Goal: Complete application form

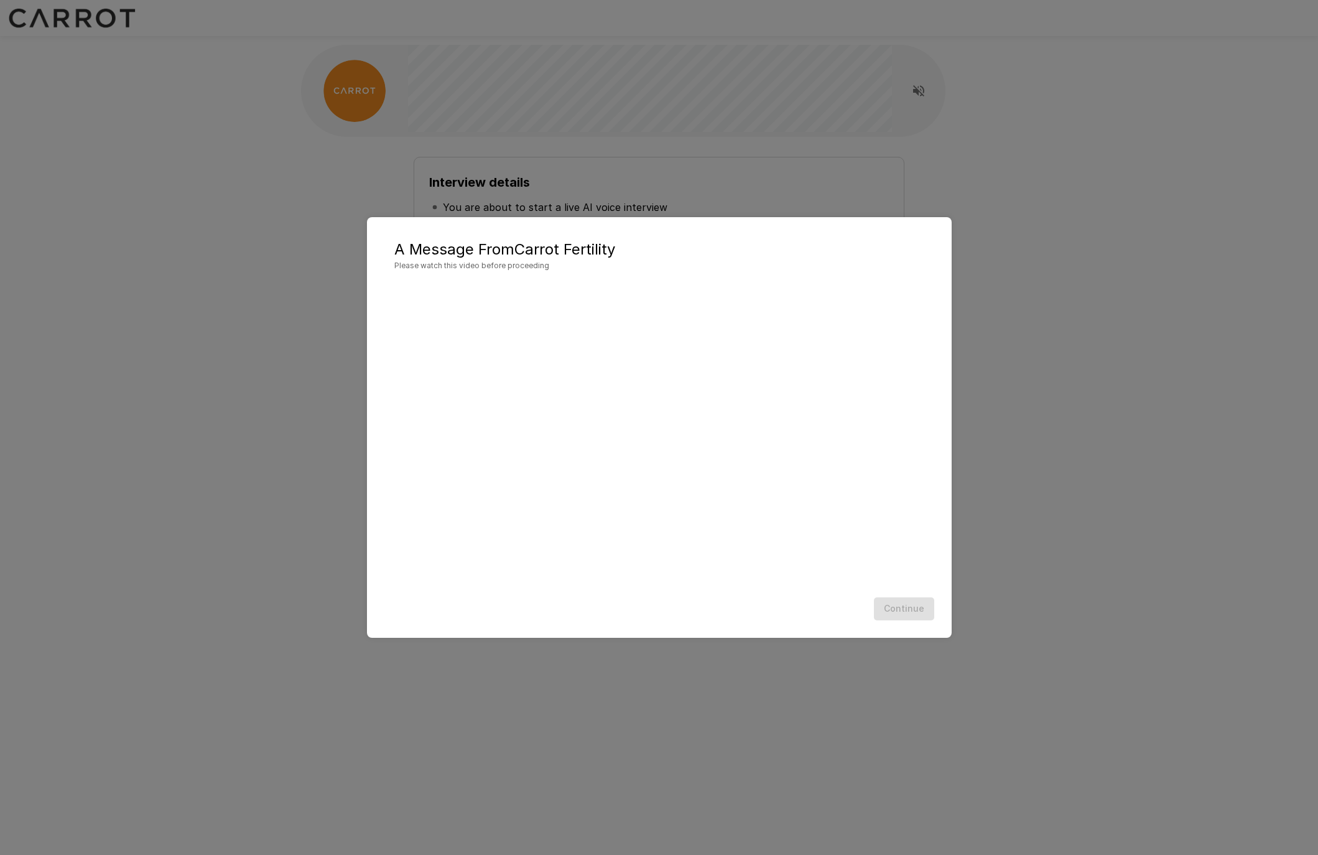
scroll to position [1, 0]
click at [1106, 419] on div "A Message From Carrot Fertility Please watch this video before proceeding Conti…" at bounding box center [659, 427] width 1318 height 855
click at [919, 606] on div "Continue" at bounding box center [659, 608] width 560 height 33
click at [762, 608] on div "Continue" at bounding box center [659, 608] width 560 height 33
click at [692, 623] on div "Continue" at bounding box center [659, 608] width 560 height 33
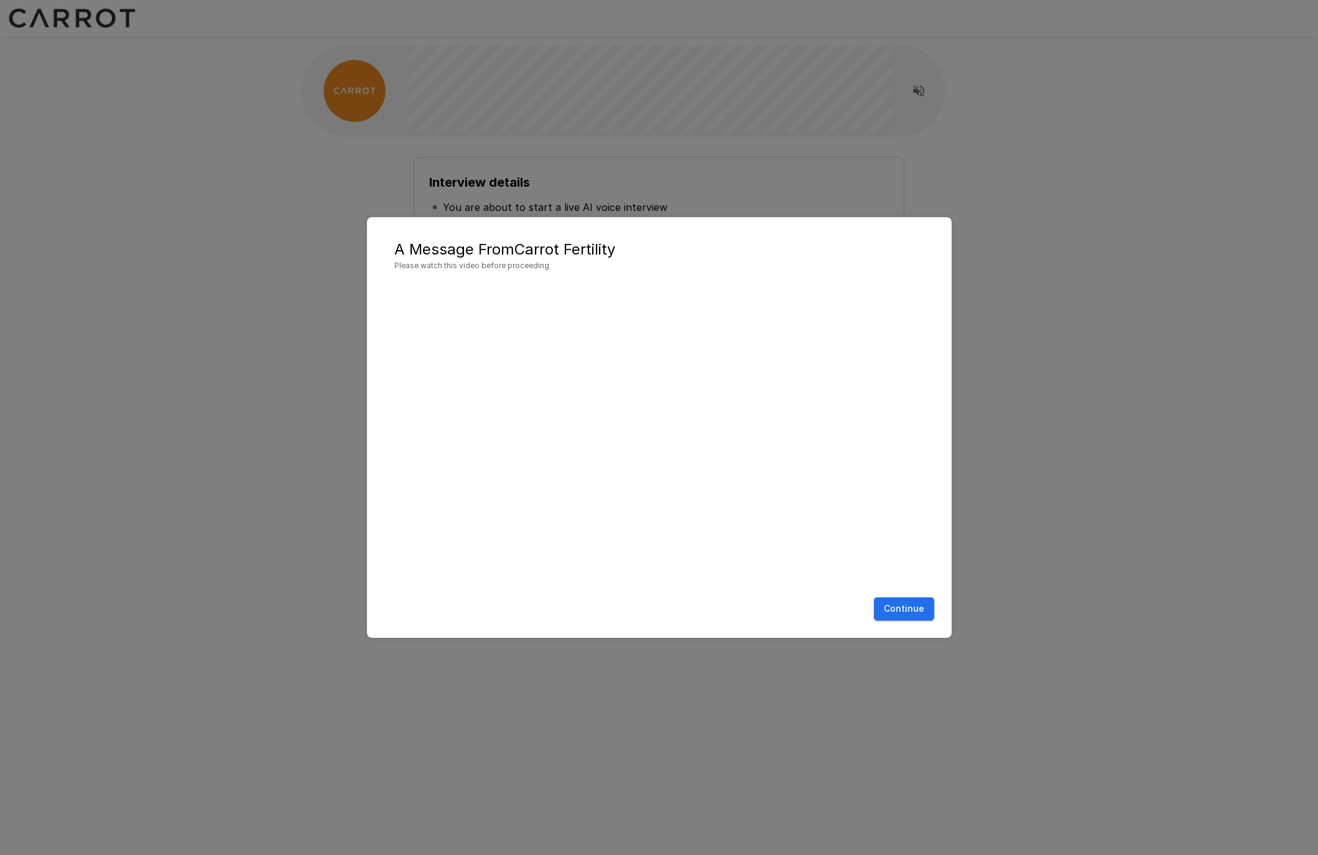
click at [891, 608] on button "Continue" at bounding box center [904, 608] width 60 height 23
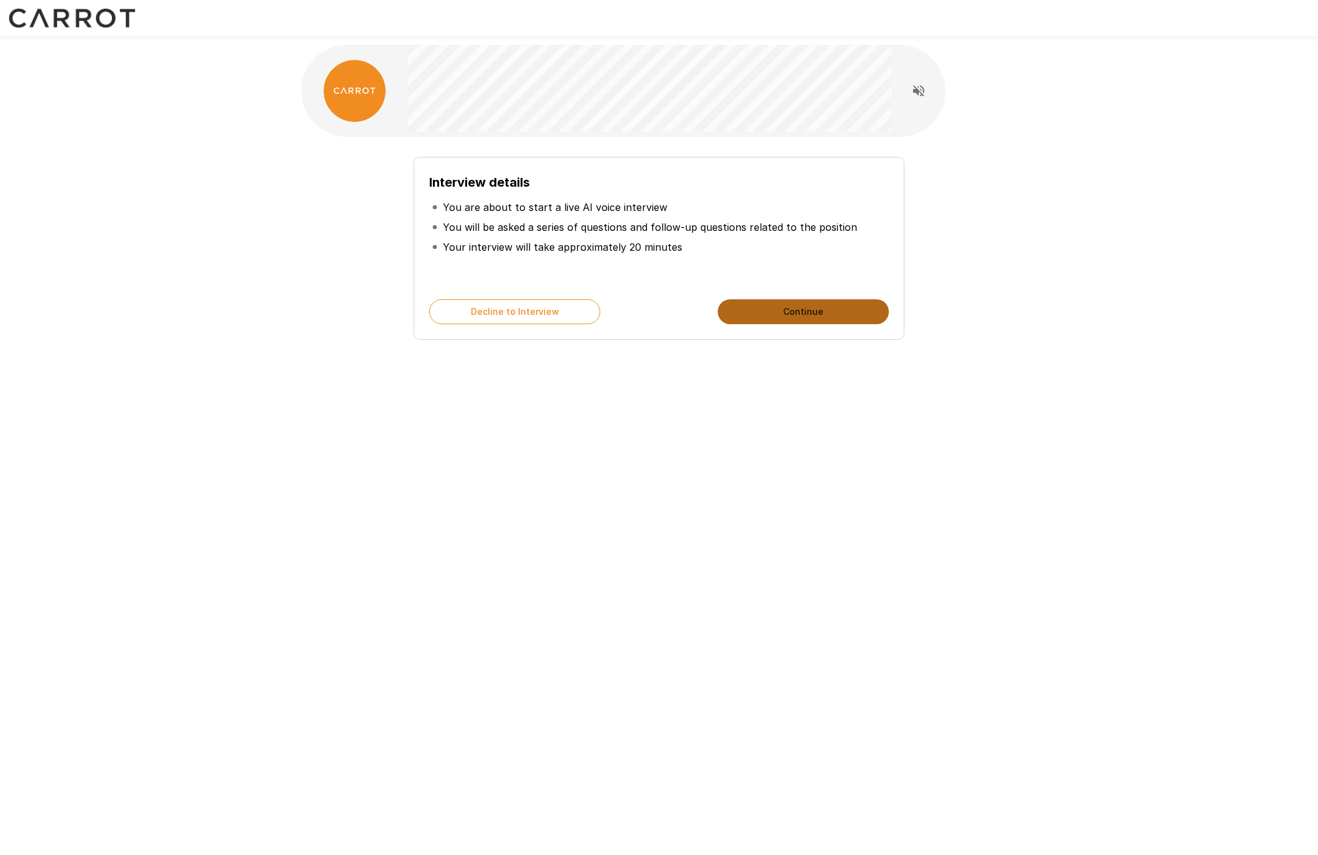
click at [795, 310] on button "Continue" at bounding box center [803, 311] width 171 height 25
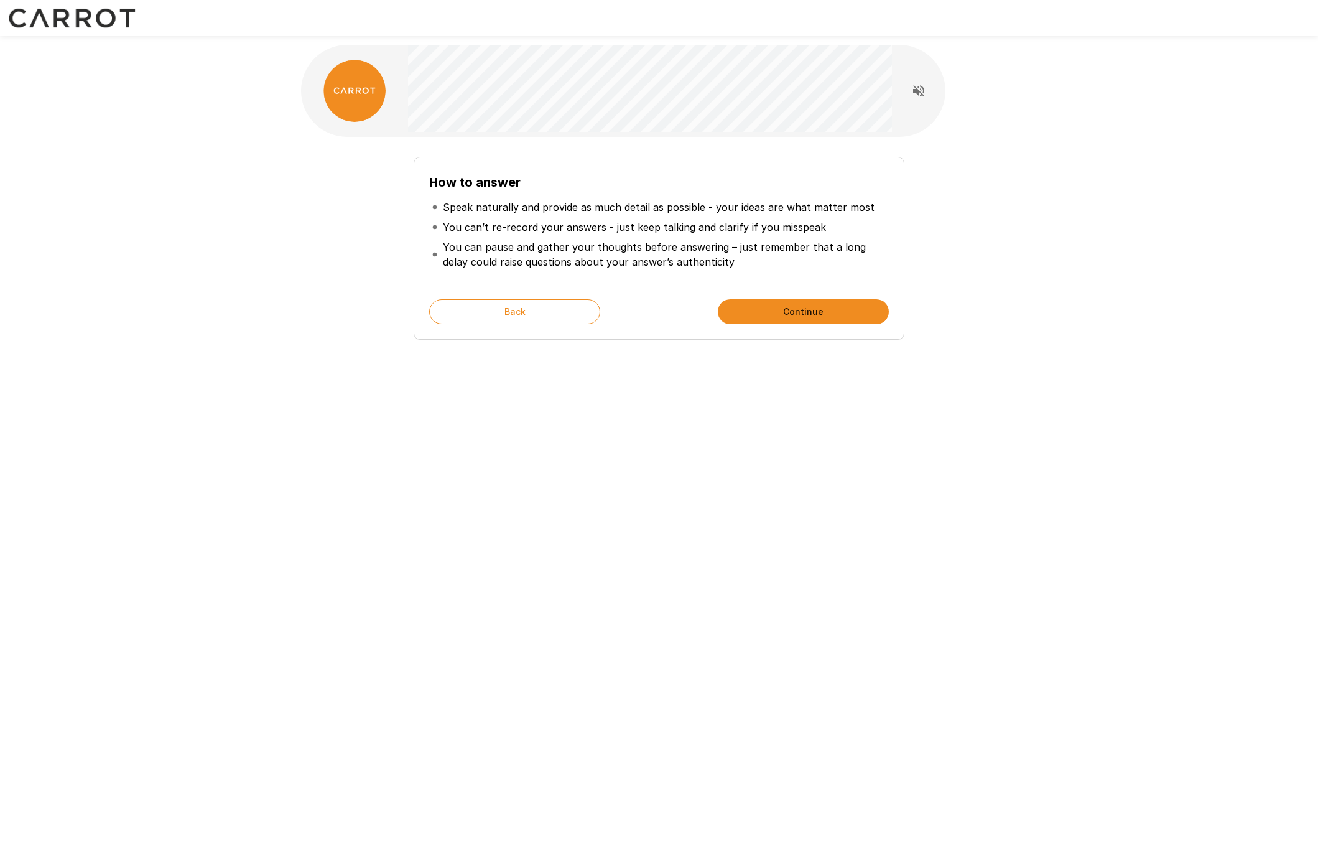
click at [818, 310] on button "Continue" at bounding box center [803, 311] width 171 height 25
click at [856, 314] on button "Start My Interview" at bounding box center [803, 311] width 171 height 25
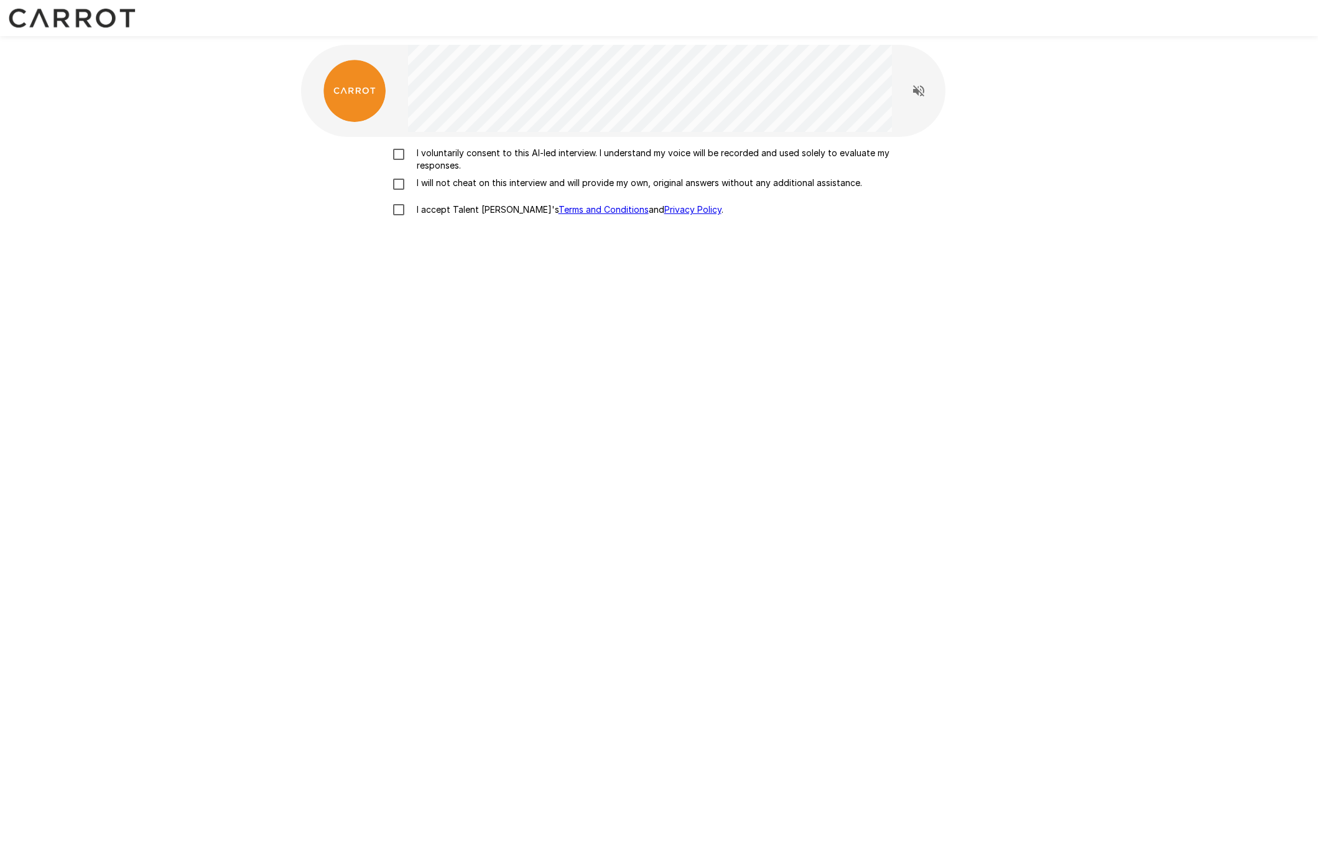
click at [533, 150] on p "I voluntarily consent to this AI-led interview. I understand my voice will be r…" at bounding box center [672, 159] width 521 height 25
click at [481, 181] on p "I will not cheat on this interview and will provide my own, original answers wi…" at bounding box center [637, 183] width 450 height 12
click at [463, 209] on p "I accept Talent Llama's Terms and Conditions and Privacy Policy ." at bounding box center [568, 209] width 312 height 12
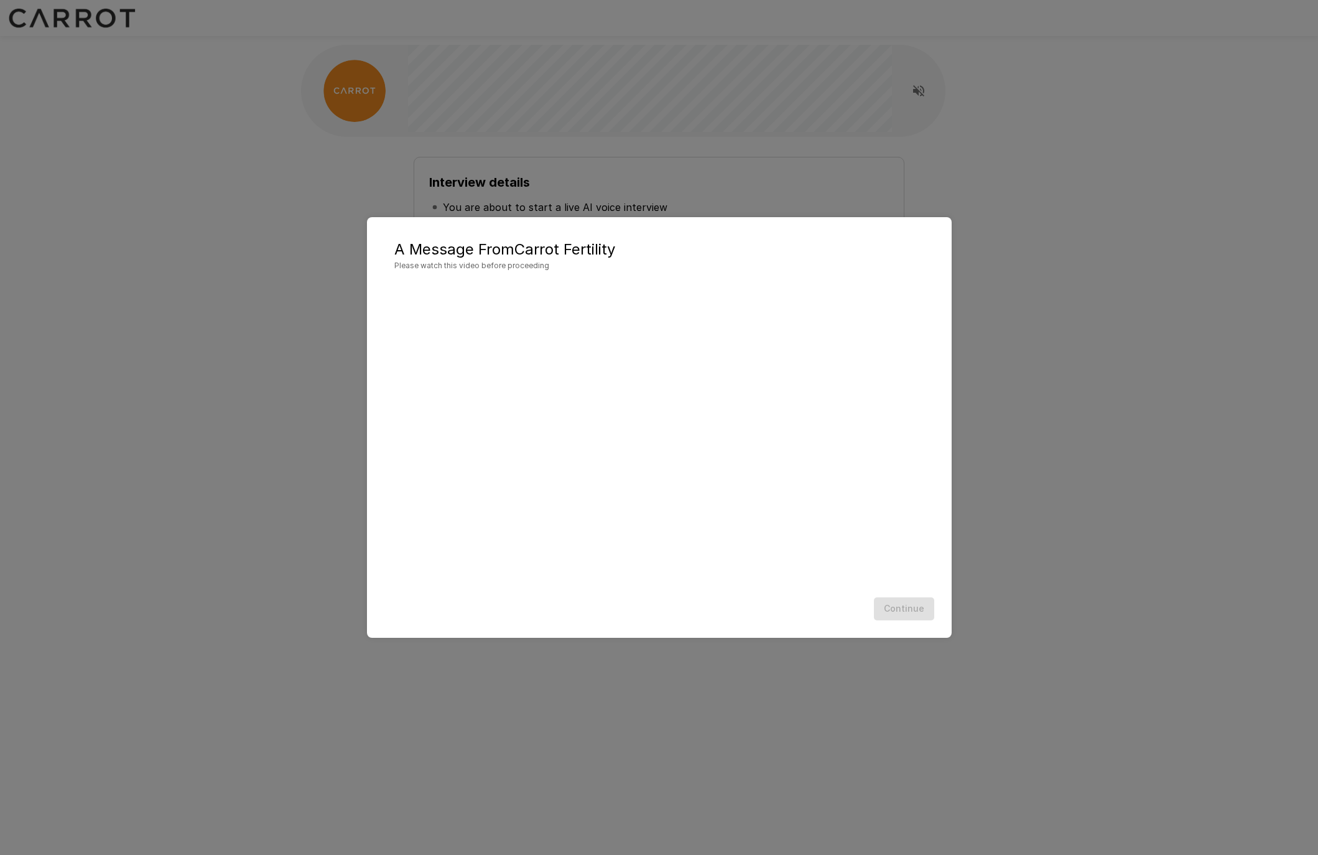
click at [889, 612] on div "Continue" at bounding box center [659, 608] width 560 height 33
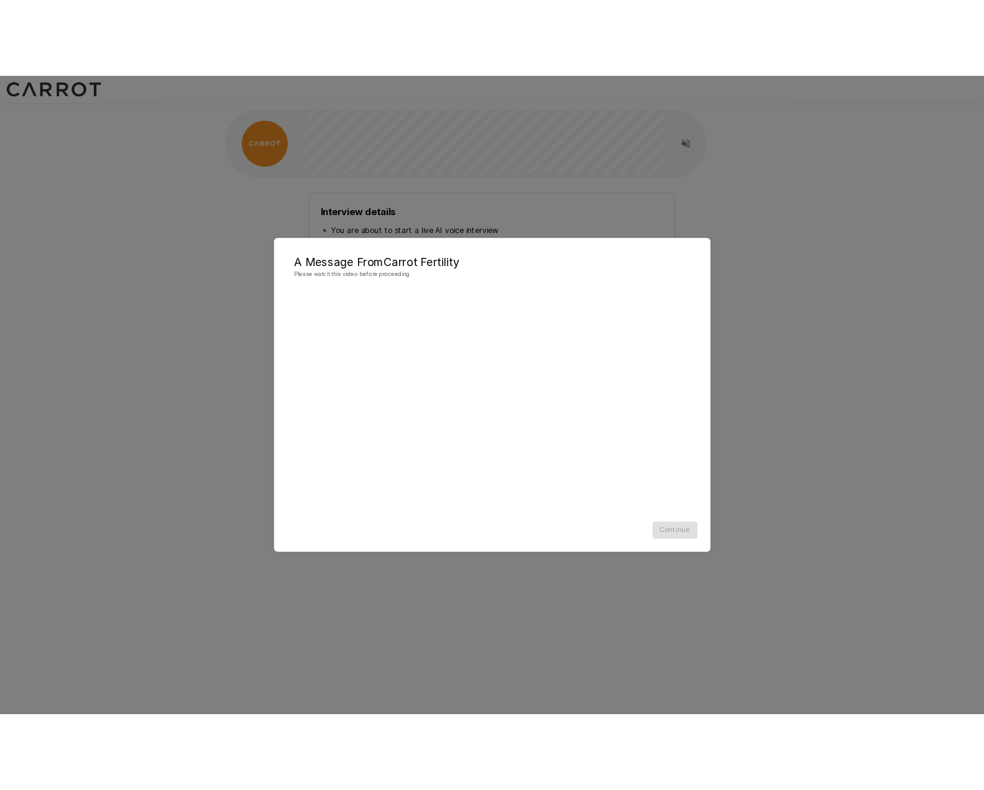
scroll to position [1, 0]
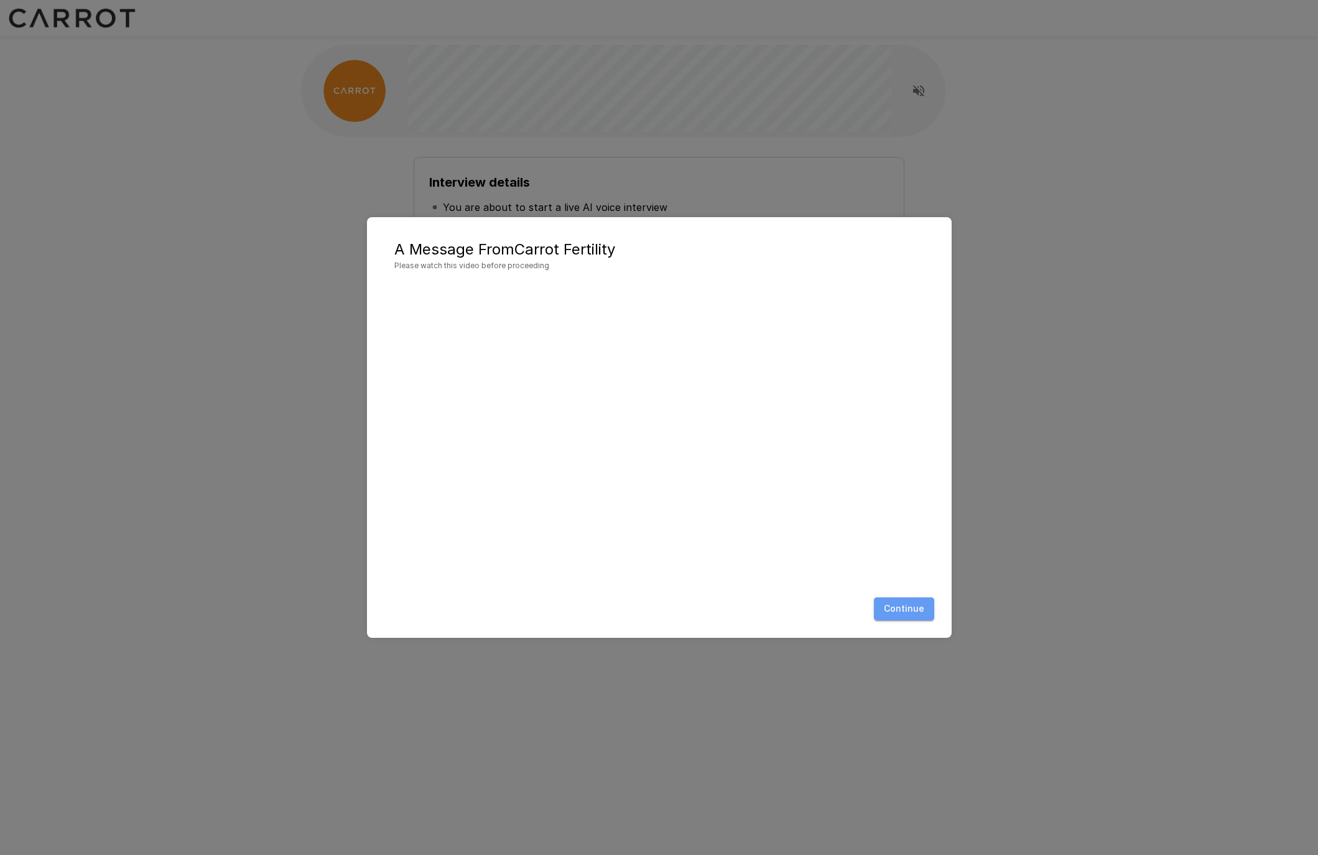
click at [909, 610] on button "Continue" at bounding box center [904, 608] width 60 height 23
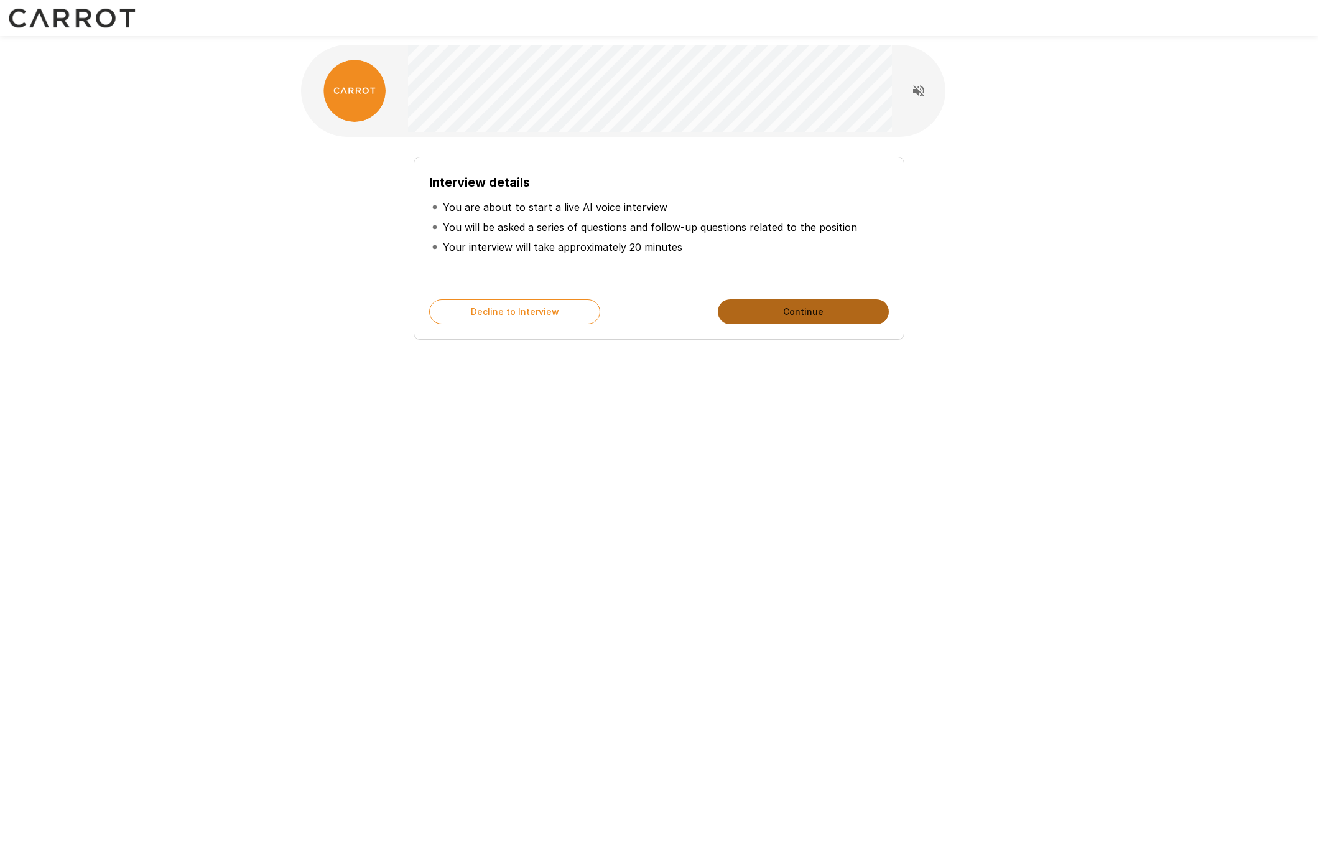
click at [837, 307] on button "Continue" at bounding box center [803, 311] width 171 height 25
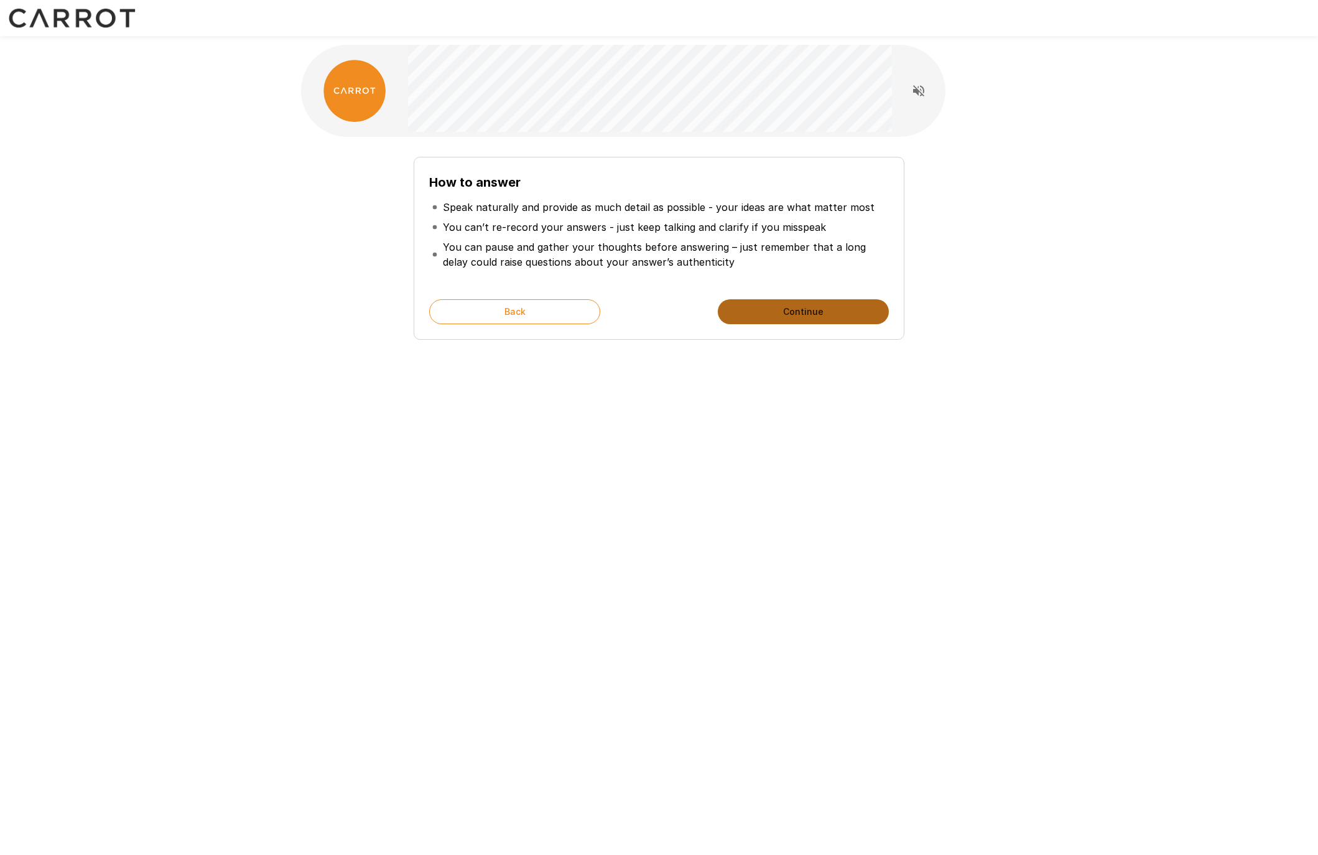
click at [837, 307] on button "Continue" at bounding box center [803, 311] width 171 height 25
click at [837, 307] on button "Start My Interview" at bounding box center [803, 311] width 171 height 25
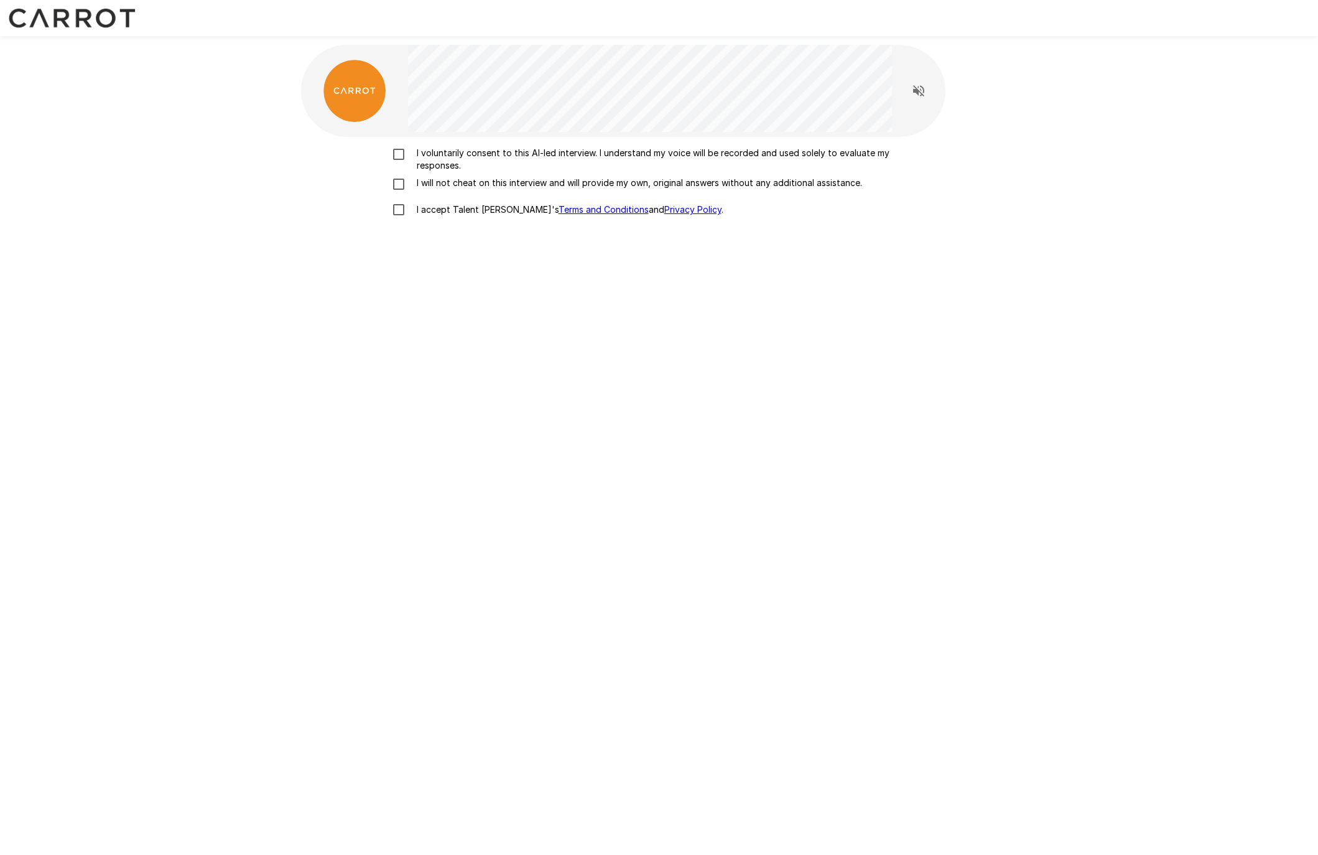
click at [759, 187] on p "I will not cheat on this interview and will provide my own, original answers wi…" at bounding box center [637, 183] width 450 height 12
click at [718, 152] on p "I voluntarily consent to this AI-led interview. I understand my voice will be r…" at bounding box center [672, 159] width 521 height 25
click at [433, 209] on p "I accept Talent Llama's Terms and Conditions and Privacy Policy ." at bounding box center [568, 209] width 312 height 12
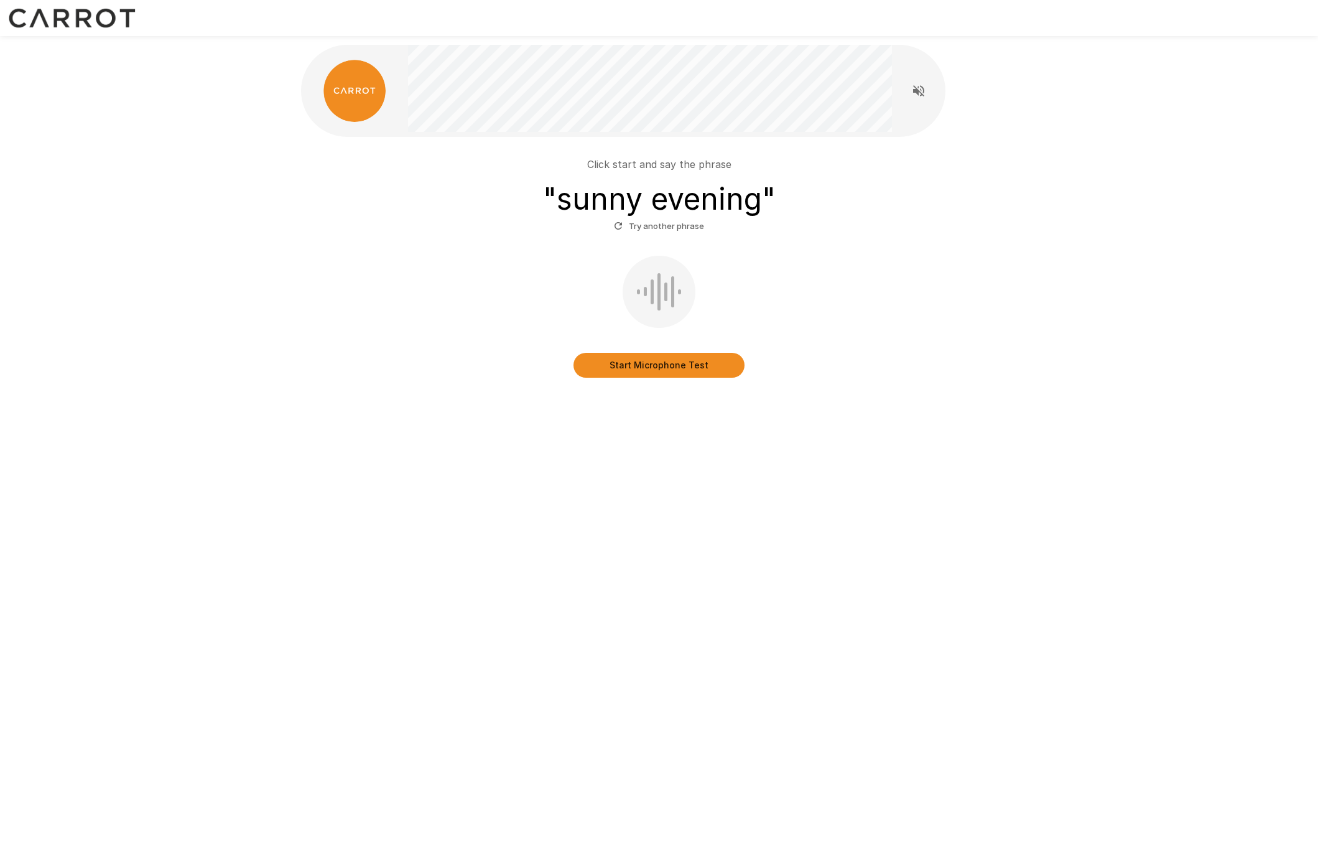
click at [695, 371] on button "Start Microphone Test" at bounding box center [658, 365] width 171 height 25
click at [677, 365] on button "Stop & Submit" at bounding box center [658, 365] width 171 height 25
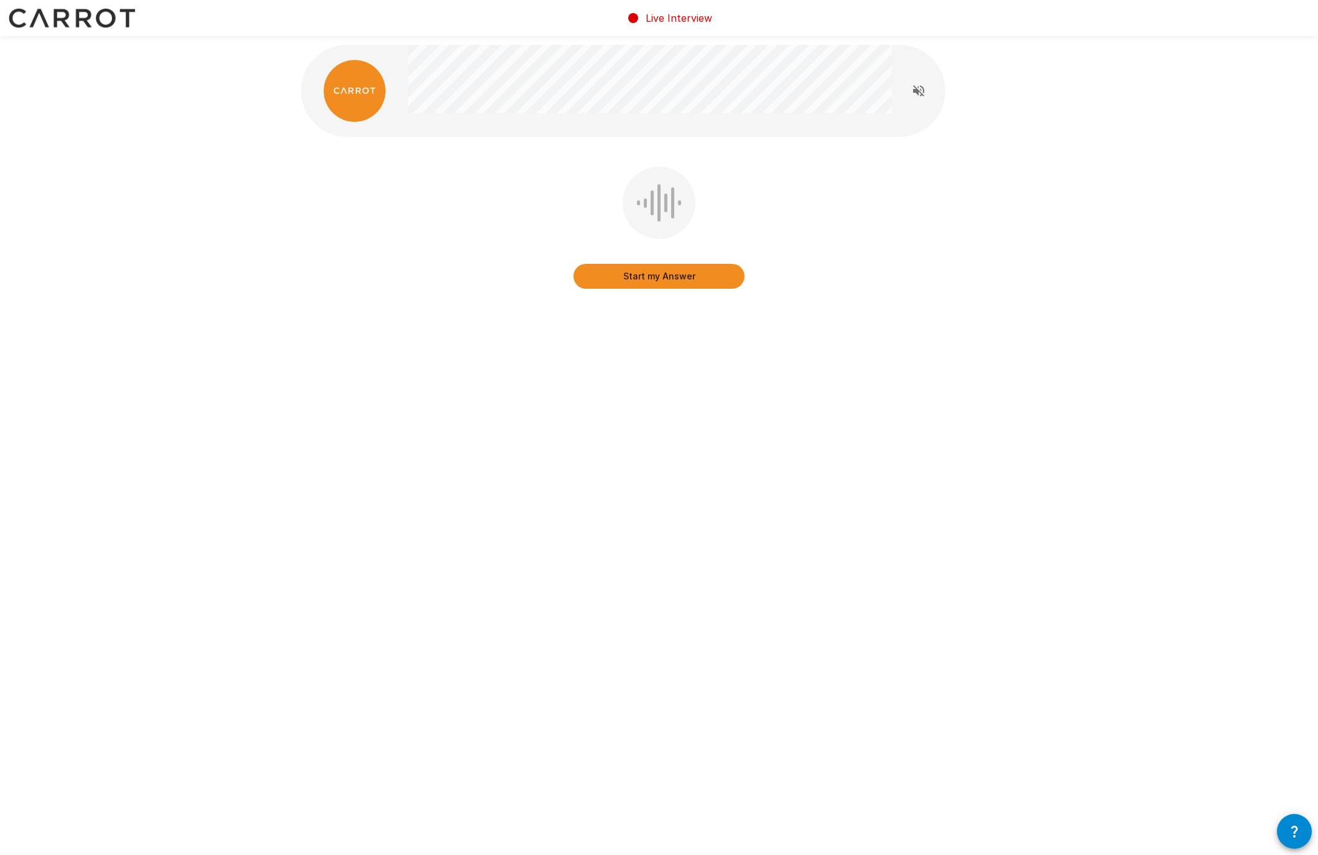
click at [671, 276] on button "Start my Answer" at bounding box center [658, 276] width 171 height 25
click at [710, 277] on button "Stop & Submit" at bounding box center [658, 276] width 171 height 25
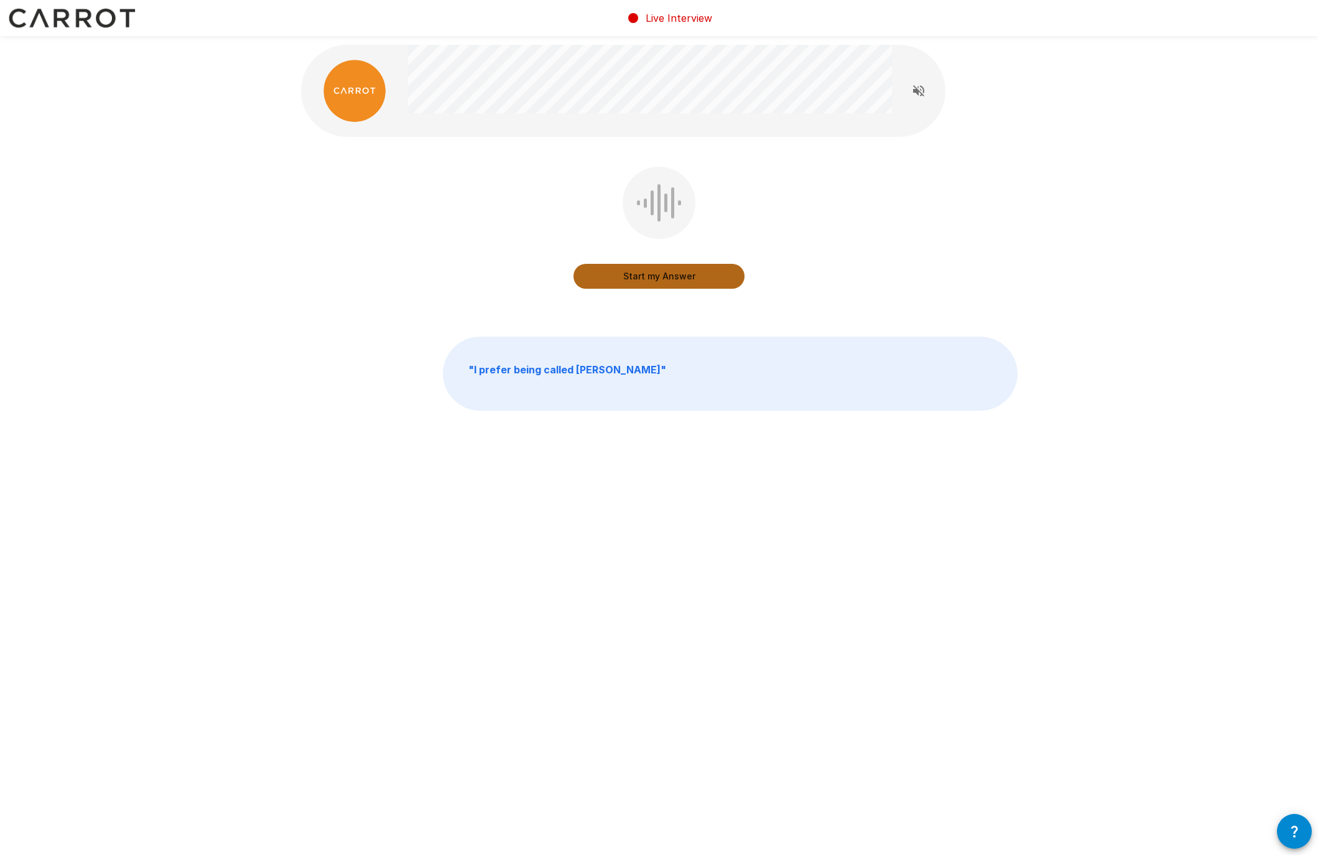
click at [640, 278] on button "Start my Answer" at bounding box center [658, 276] width 171 height 25
click at [613, 279] on button "Stop & Submit" at bounding box center [658, 276] width 171 height 25
click at [685, 282] on button "Start my Answer" at bounding box center [658, 276] width 171 height 25
click at [651, 282] on button "Stop & Submit" at bounding box center [658, 276] width 171 height 25
click at [685, 279] on button "Start my Answer" at bounding box center [658, 276] width 171 height 25
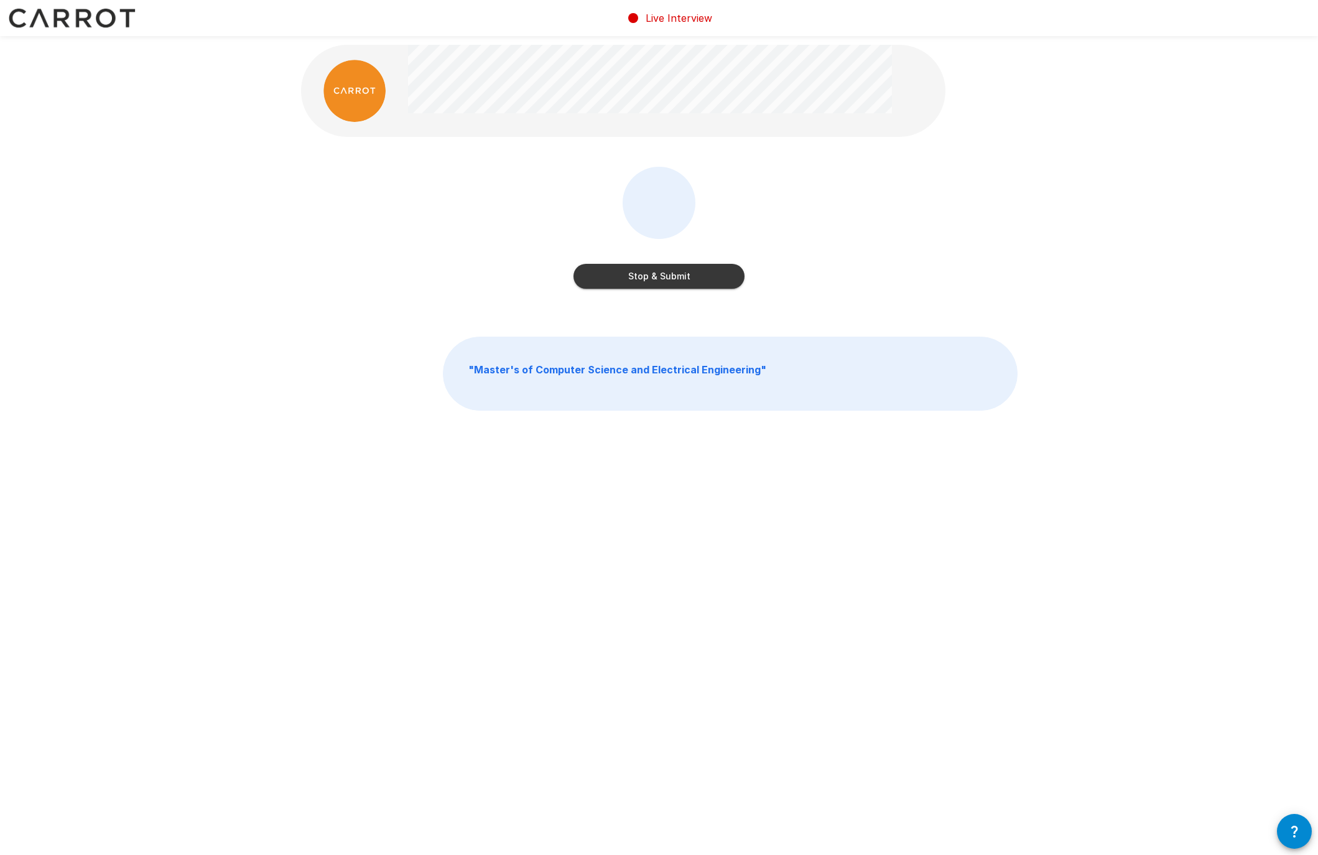
click at [685, 276] on button "Stop & Submit" at bounding box center [658, 276] width 171 height 25
click at [662, 279] on button "Start my Answer" at bounding box center [658, 276] width 171 height 25
click at [688, 269] on button "Stop & Submit" at bounding box center [658, 276] width 171 height 25
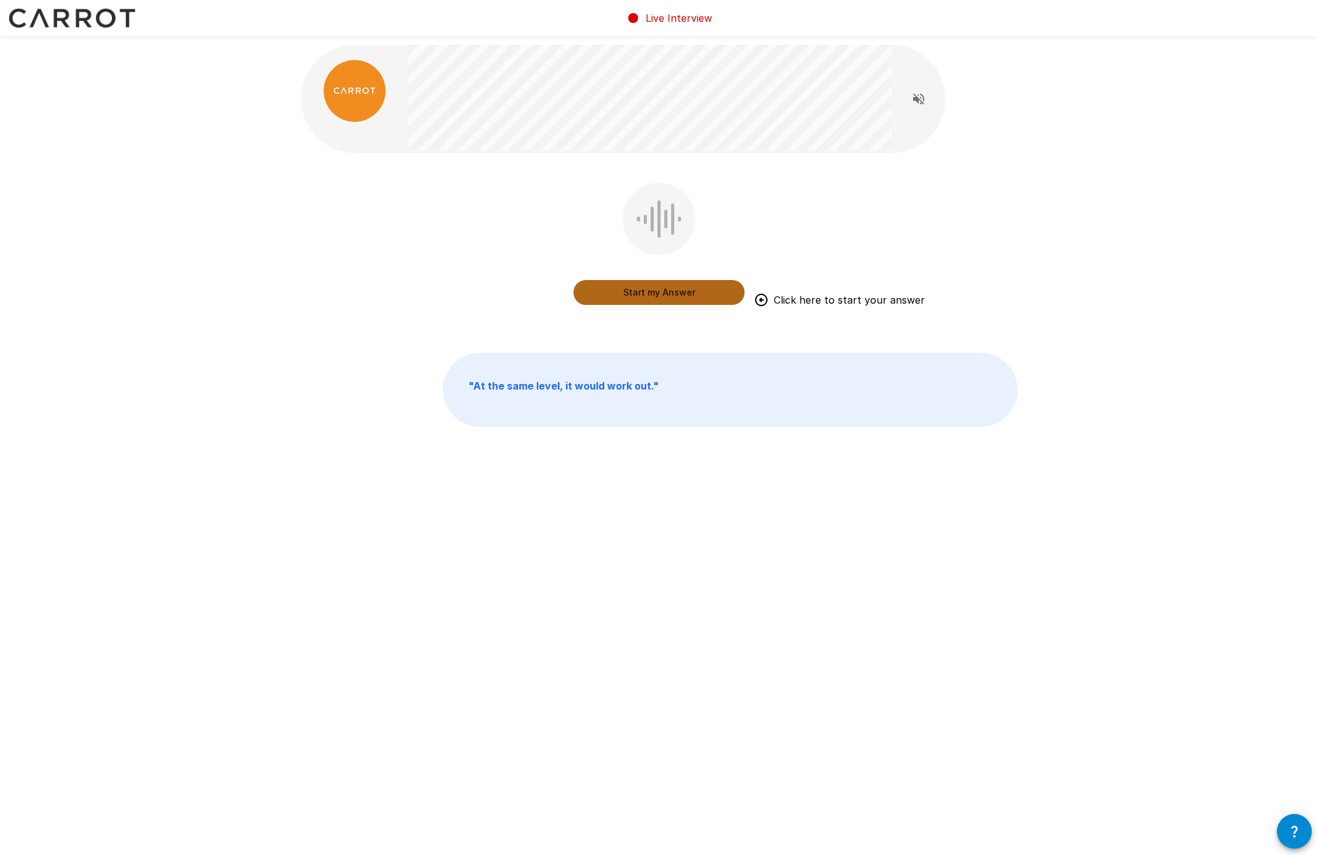
click at [649, 300] on button "Start my Answer" at bounding box center [658, 292] width 171 height 25
click at [703, 286] on button "Stop & Submit" at bounding box center [658, 292] width 171 height 25
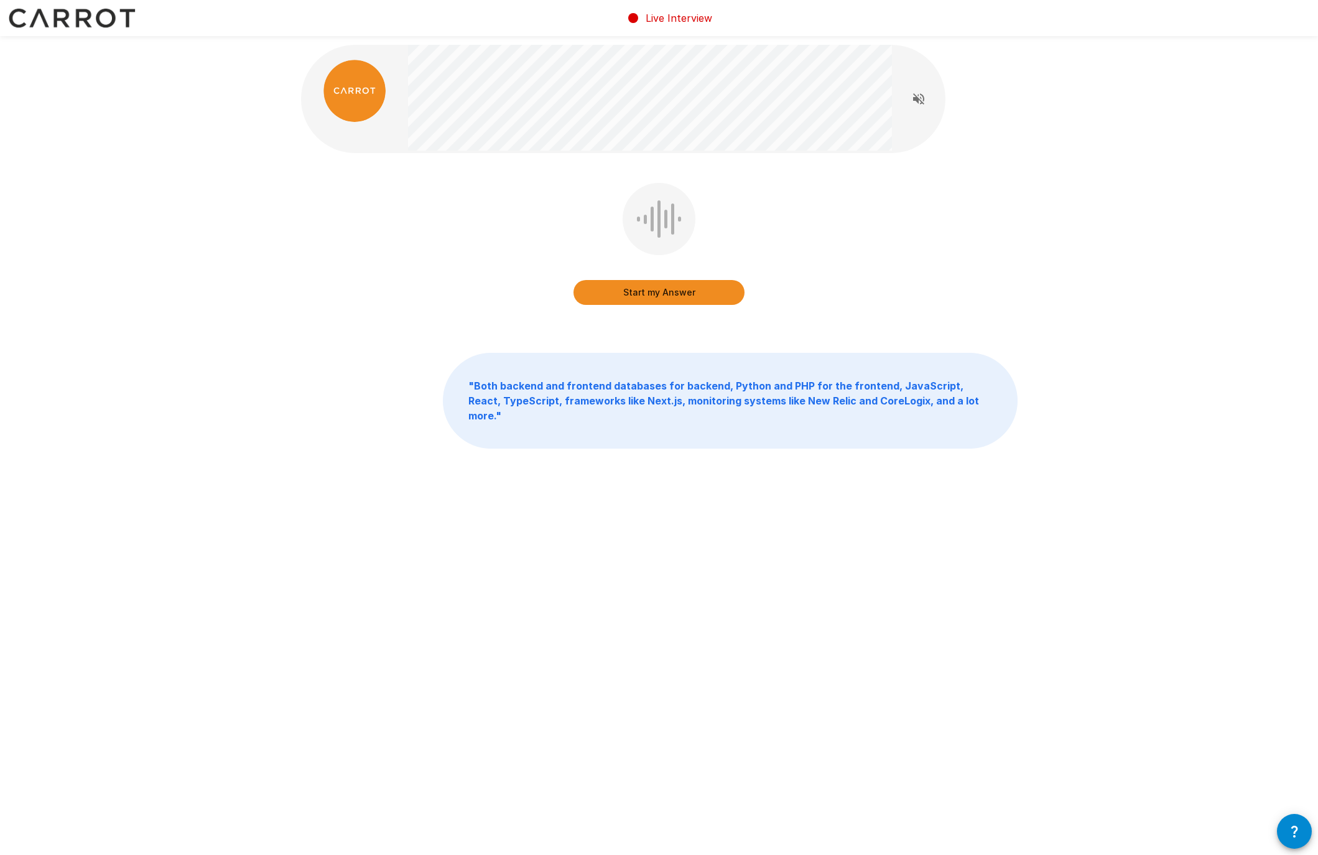
click at [687, 291] on button "Start my Answer" at bounding box center [658, 292] width 171 height 25
click at [708, 297] on button "Stop & Submit" at bounding box center [658, 292] width 171 height 25
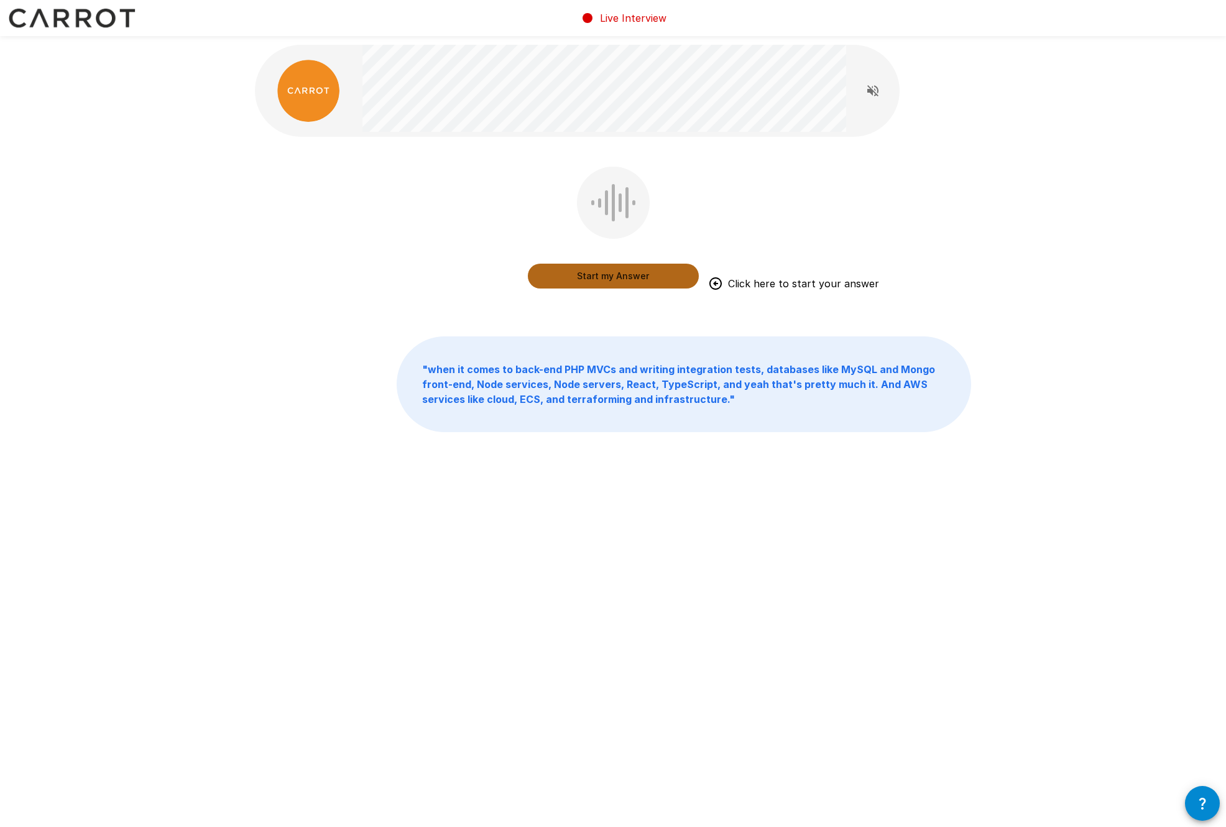
click at [638, 278] on button "Start my Answer" at bounding box center [613, 276] width 171 height 25
click at [628, 282] on button "Stop & Submit" at bounding box center [613, 276] width 171 height 25
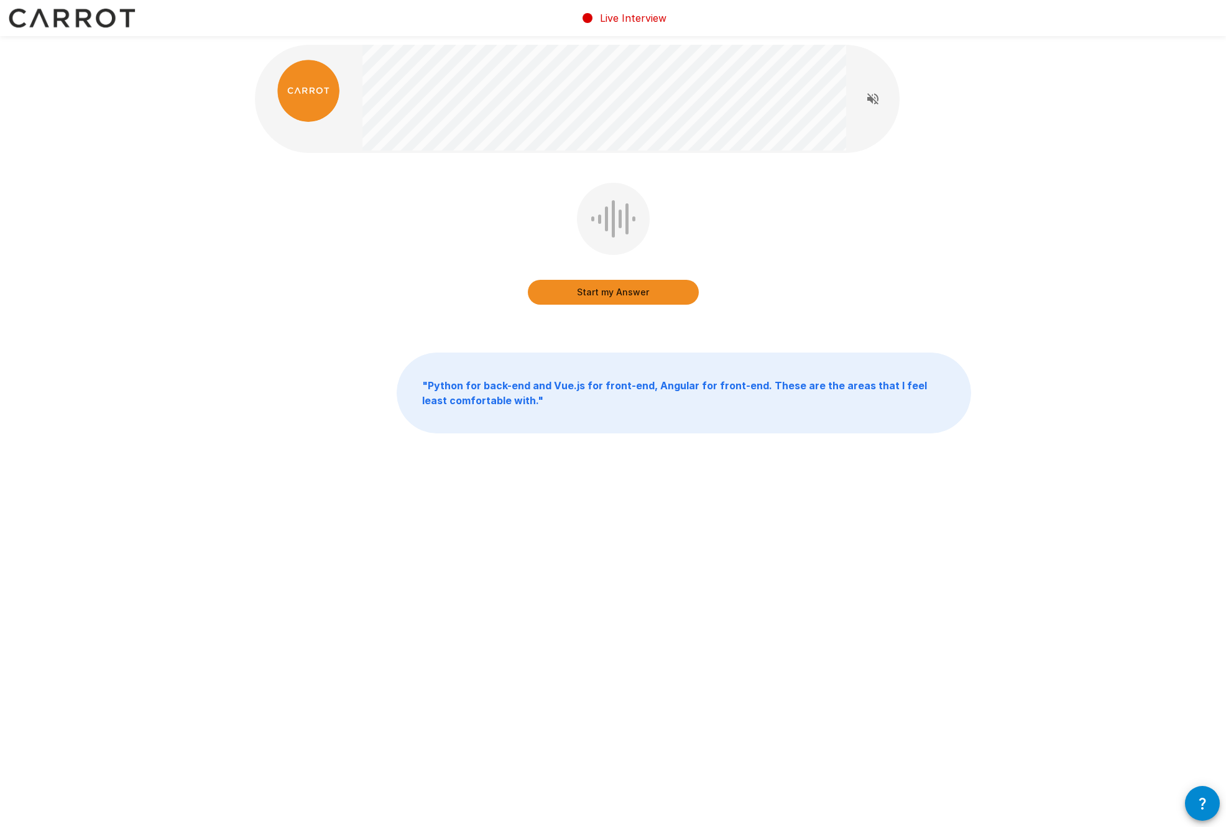
click at [645, 295] on button "Start my Answer" at bounding box center [613, 292] width 171 height 25
click at [631, 286] on button "Stop & Submit" at bounding box center [613, 292] width 171 height 25
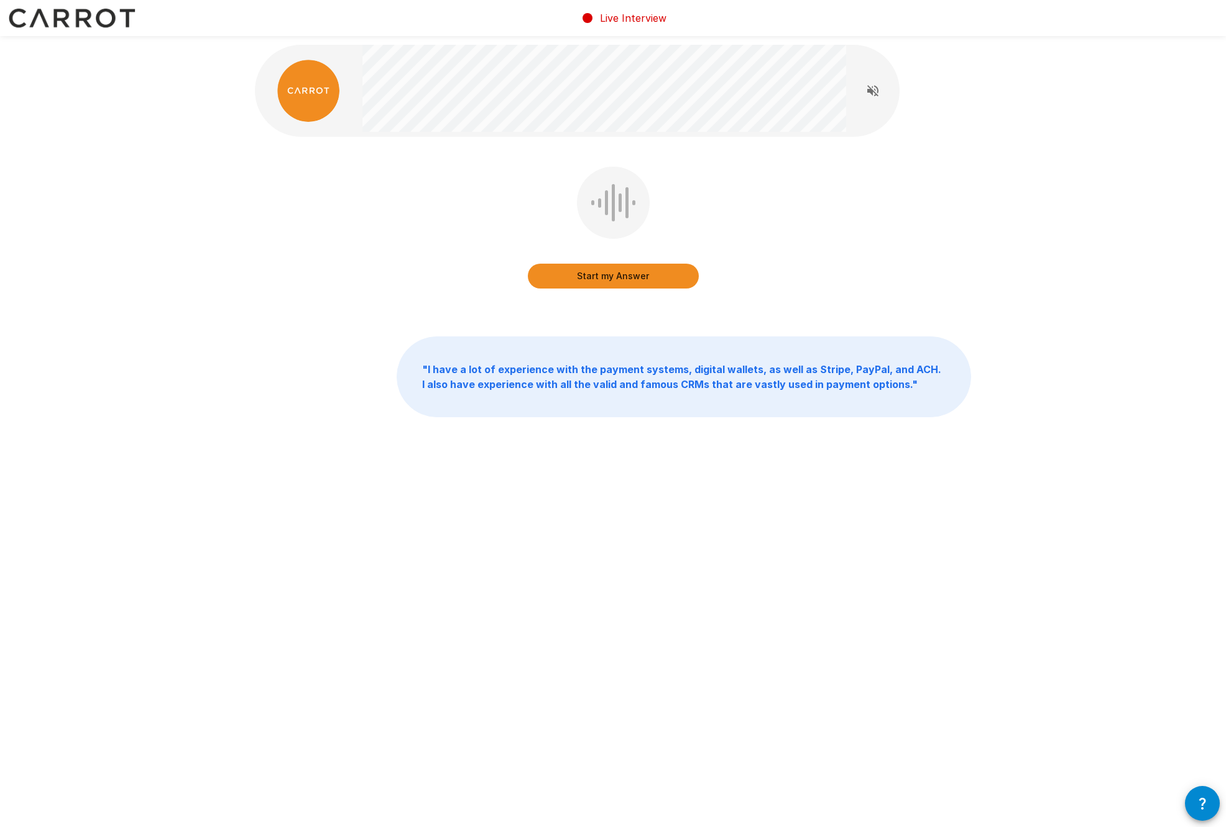
click at [628, 274] on button "Start my Answer" at bounding box center [613, 276] width 171 height 25
click at [652, 273] on button "Stop & Submit" at bounding box center [613, 276] width 171 height 25
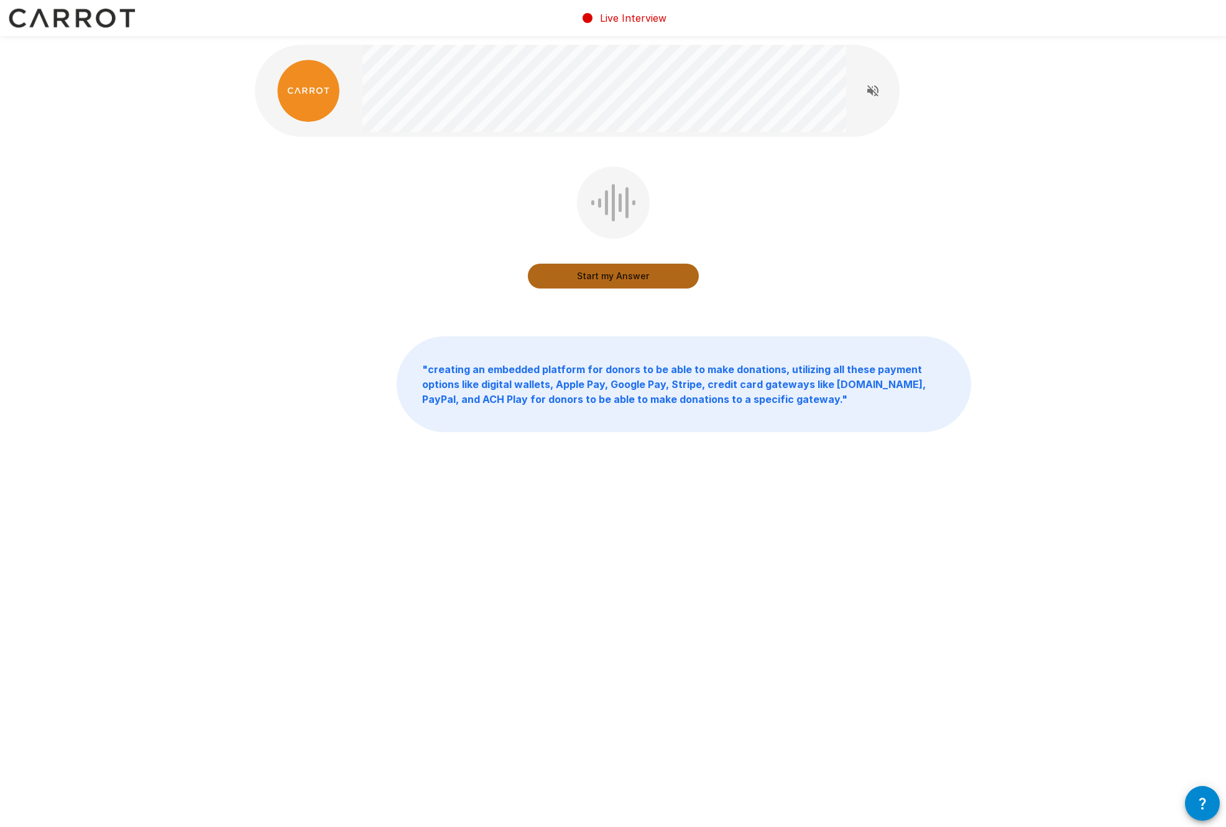
click at [620, 269] on button "Start my Answer" at bounding box center [613, 276] width 171 height 25
click at [595, 261] on div "Stop & Submit" at bounding box center [613, 264] width 171 height 50
click at [599, 267] on button "Stop & Submit" at bounding box center [613, 276] width 171 height 25
click at [675, 274] on button "Start my Answer" at bounding box center [613, 276] width 171 height 25
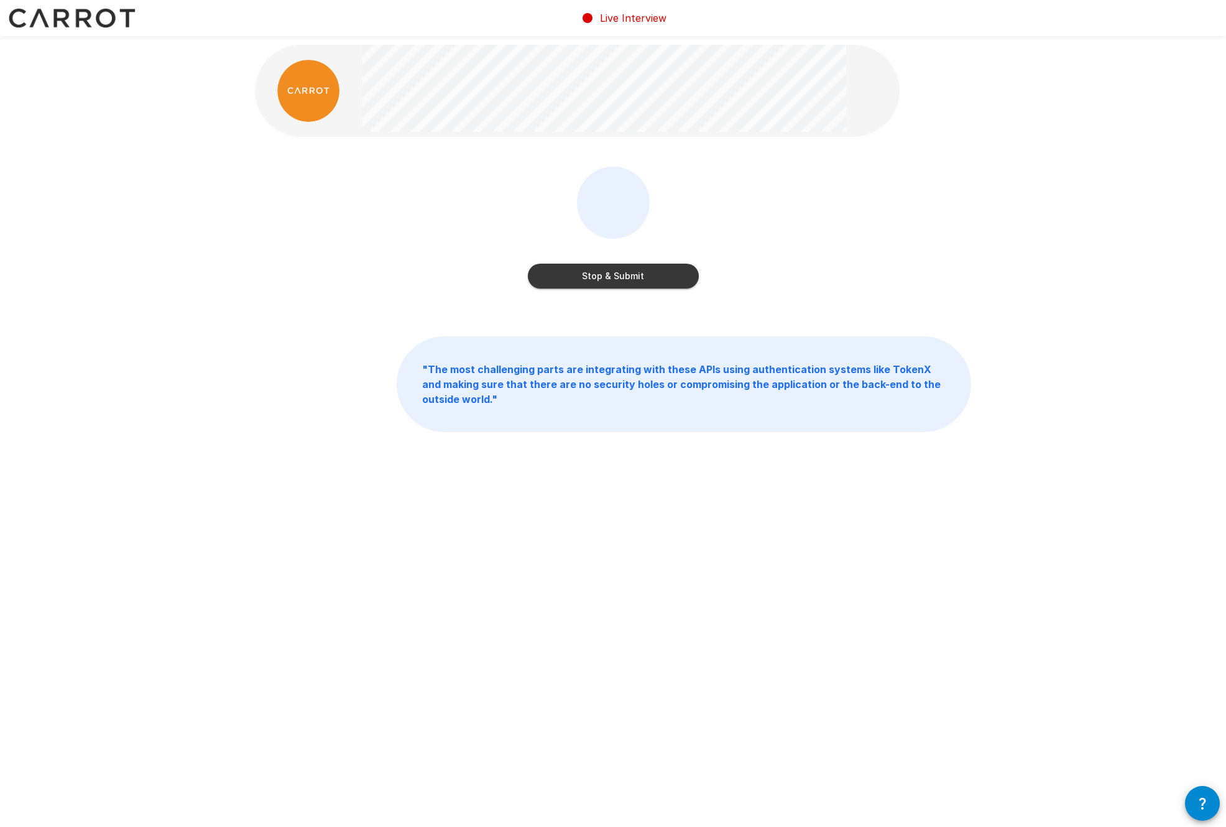
click at [628, 268] on button "Stop & Submit" at bounding box center [613, 276] width 171 height 25
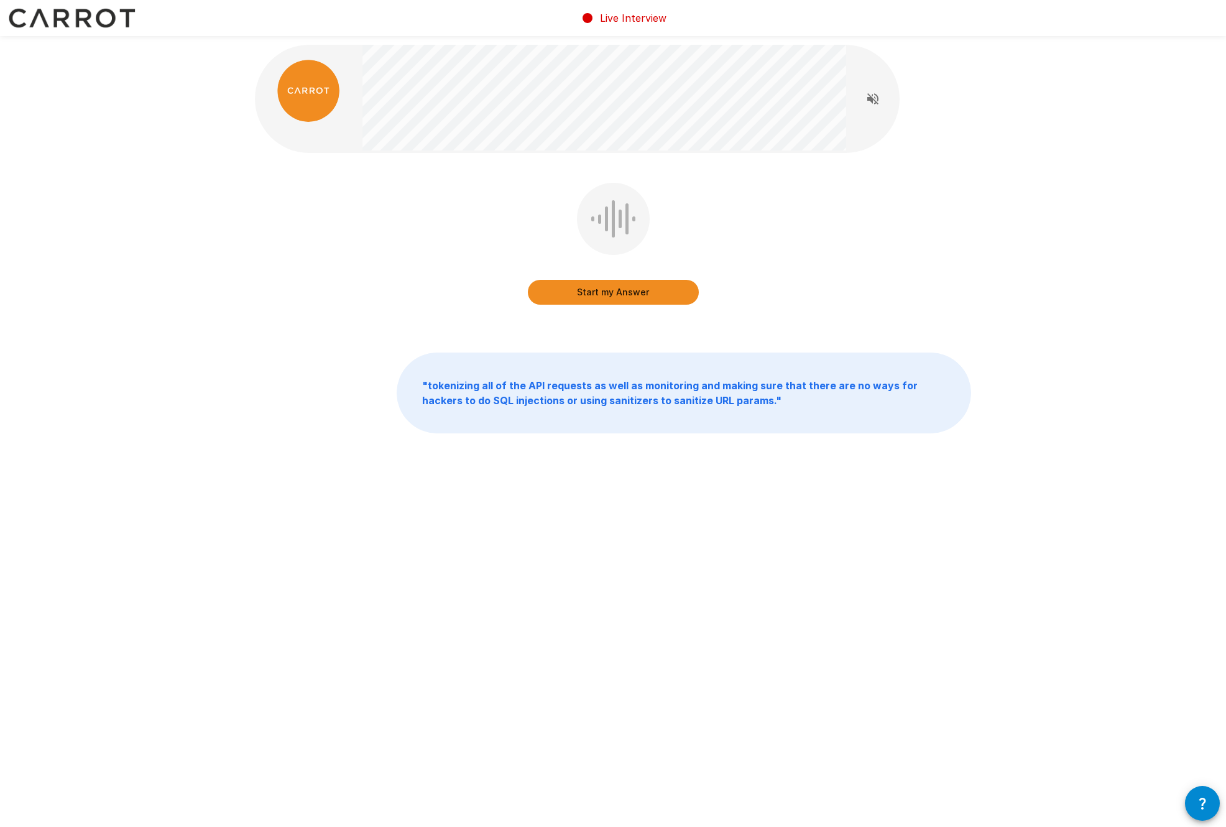
click at [552, 290] on button "Start my Answer" at bounding box center [613, 292] width 171 height 25
click at [608, 285] on button "Stop & Submit" at bounding box center [613, 292] width 171 height 25
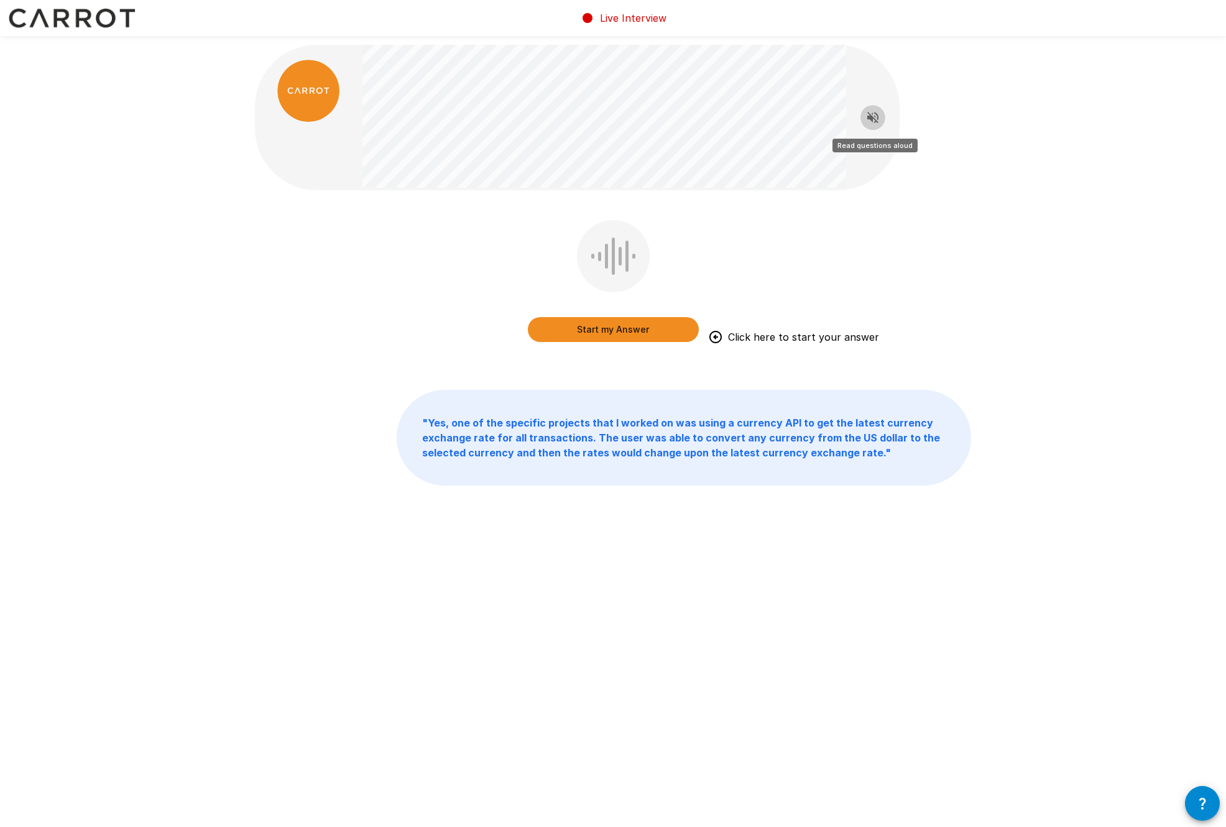
click at [876, 116] on icon "Read questions aloud" at bounding box center [873, 117] width 15 height 15
click at [636, 332] on button "Start my Answer" at bounding box center [613, 329] width 171 height 25
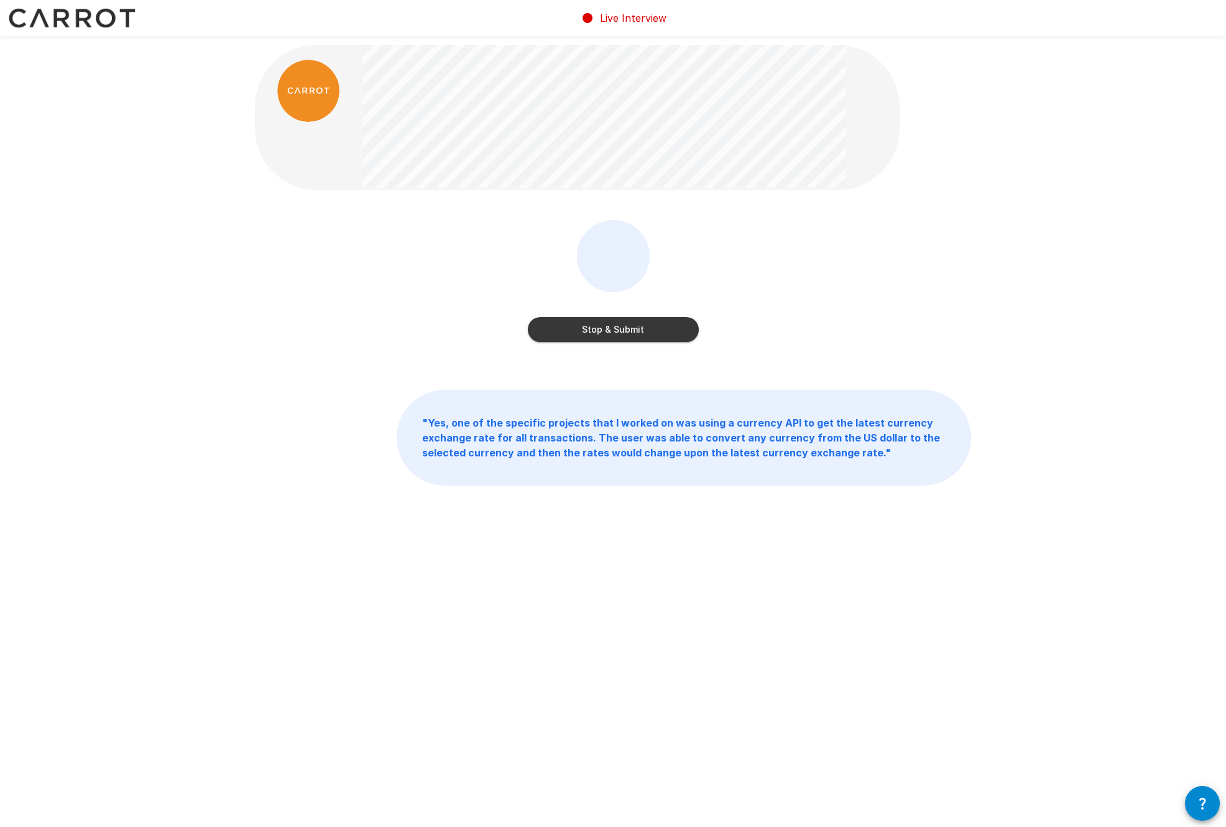
click at [657, 320] on button "Stop & Submit" at bounding box center [613, 329] width 171 height 25
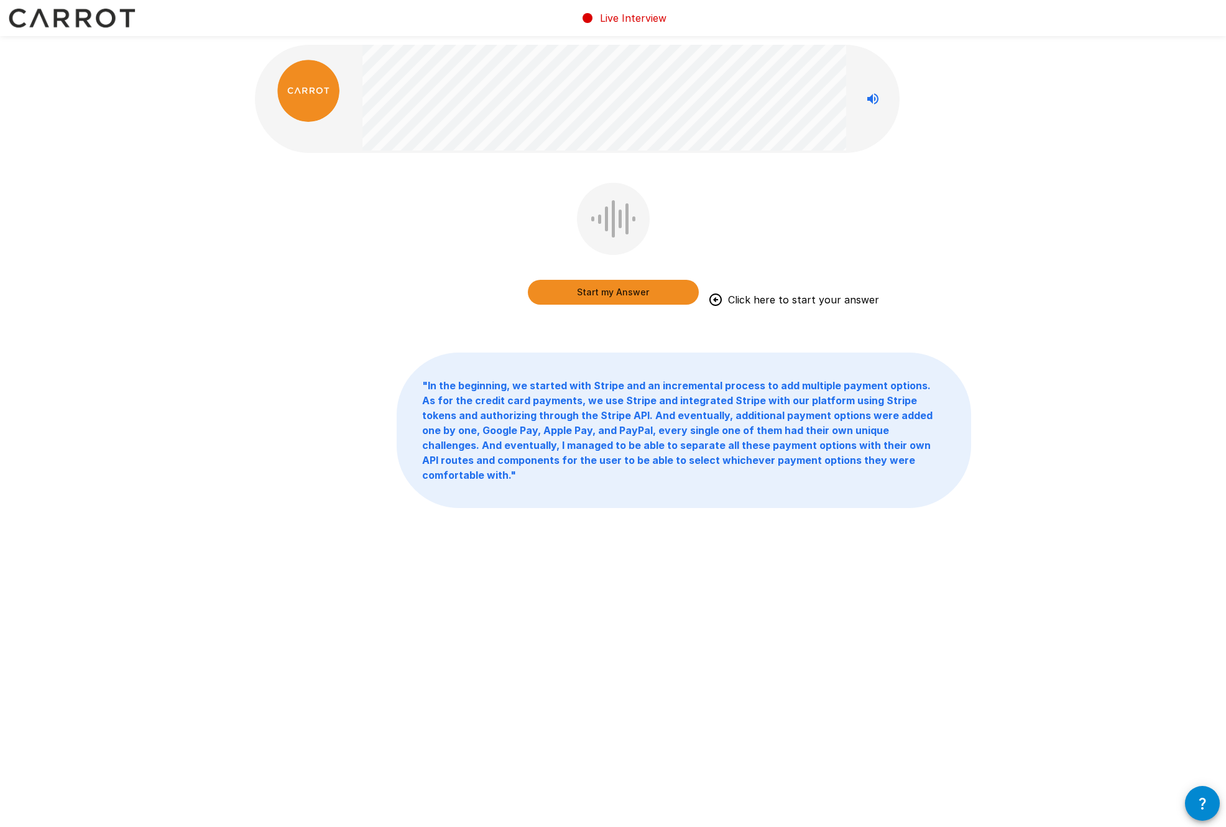
click at [652, 294] on button "Start my Answer" at bounding box center [613, 292] width 171 height 25
click at [654, 291] on button "Stop & Submit" at bounding box center [613, 292] width 171 height 25
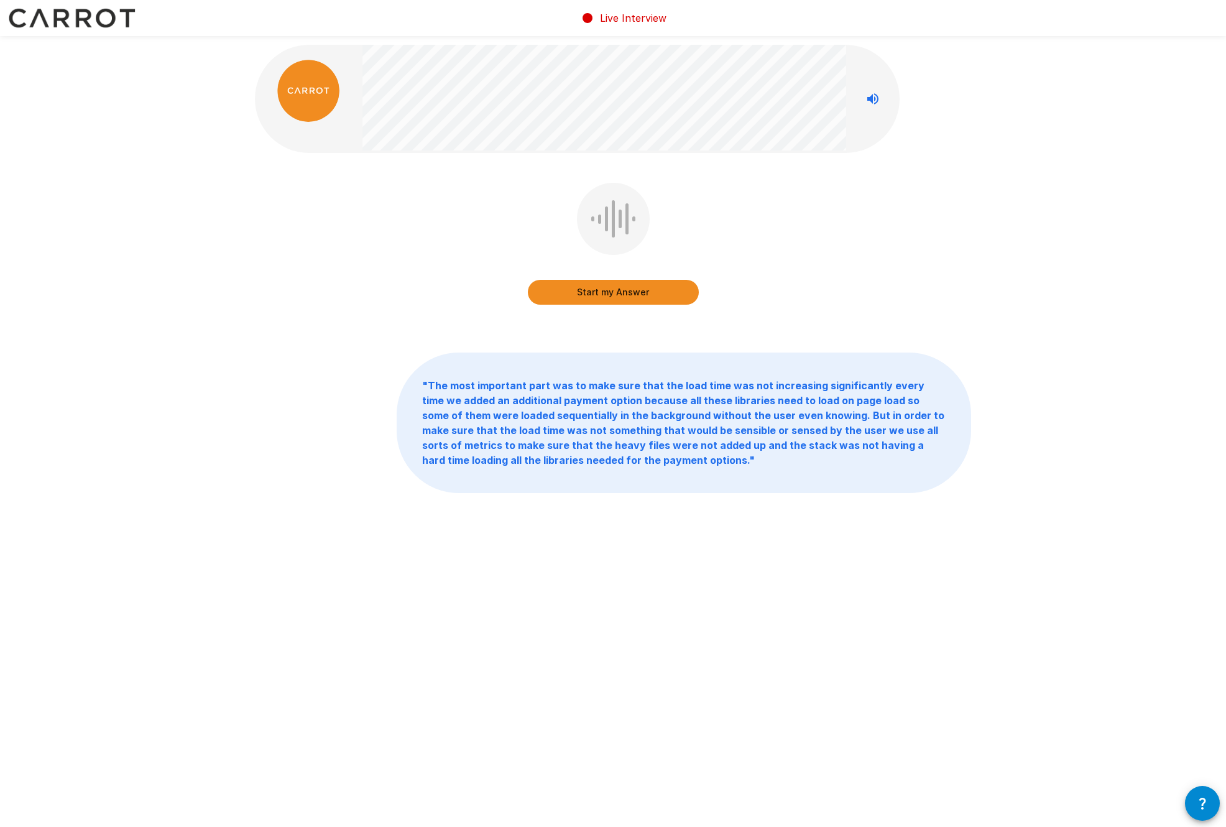
click at [653, 289] on button "Start my Answer" at bounding box center [613, 292] width 171 height 25
click at [940, 159] on div "Stop & Submit " The most important part was to make sure that the load time was…" at bounding box center [613, 296] width 746 height 593
click at [635, 287] on button "Stop & Submit" at bounding box center [613, 292] width 171 height 25
click at [582, 290] on button "Start my Answer" at bounding box center [613, 292] width 171 height 25
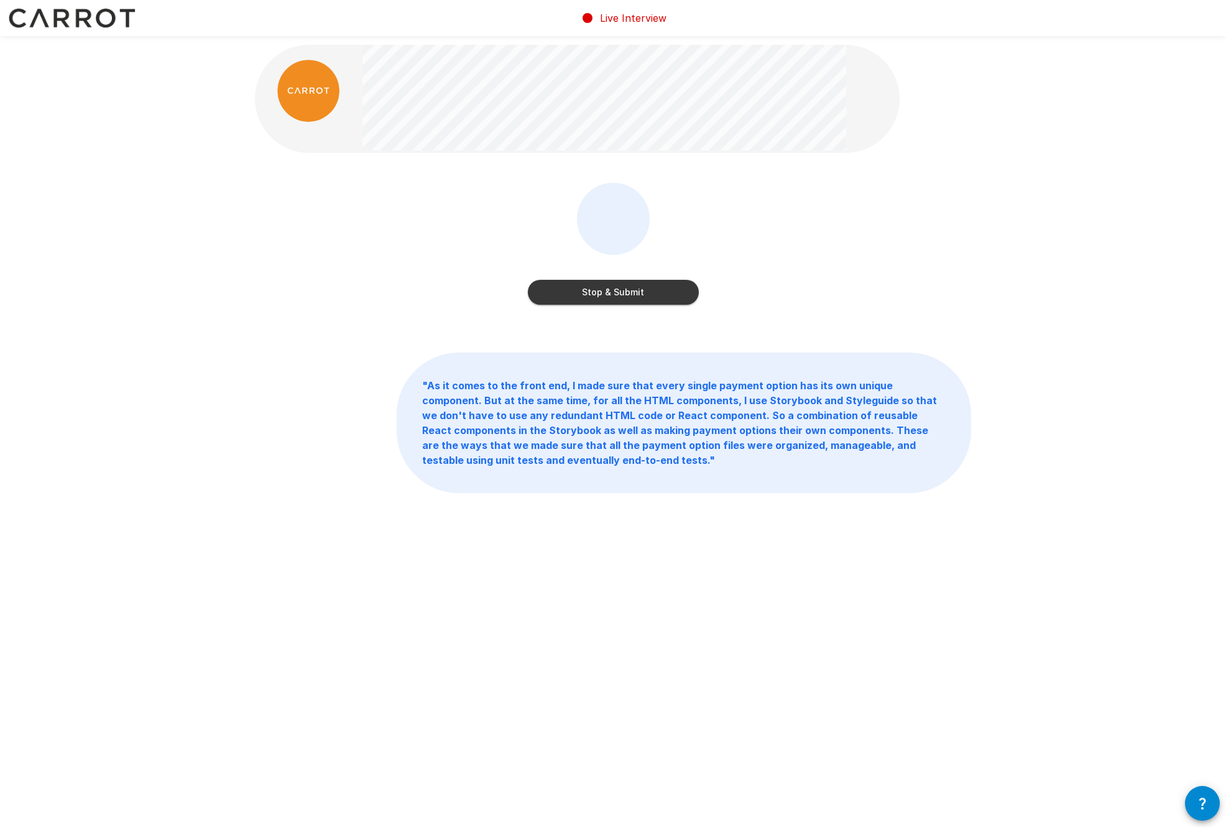
click at [667, 286] on button "Stop & Submit" at bounding box center [613, 292] width 171 height 25
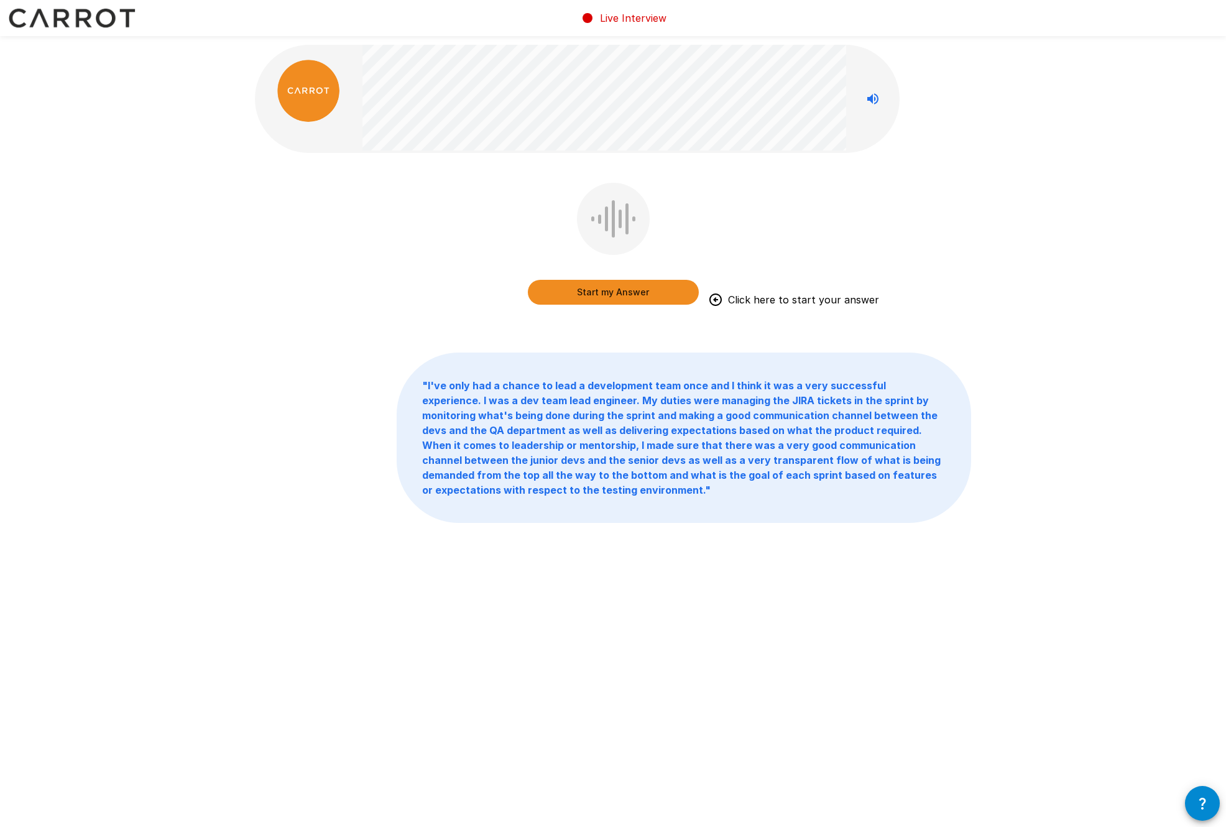
click at [643, 300] on button "Start my Answer" at bounding box center [613, 292] width 171 height 25
click at [643, 294] on button "Stop & Submit" at bounding box center [613, 292] width 171 height 25
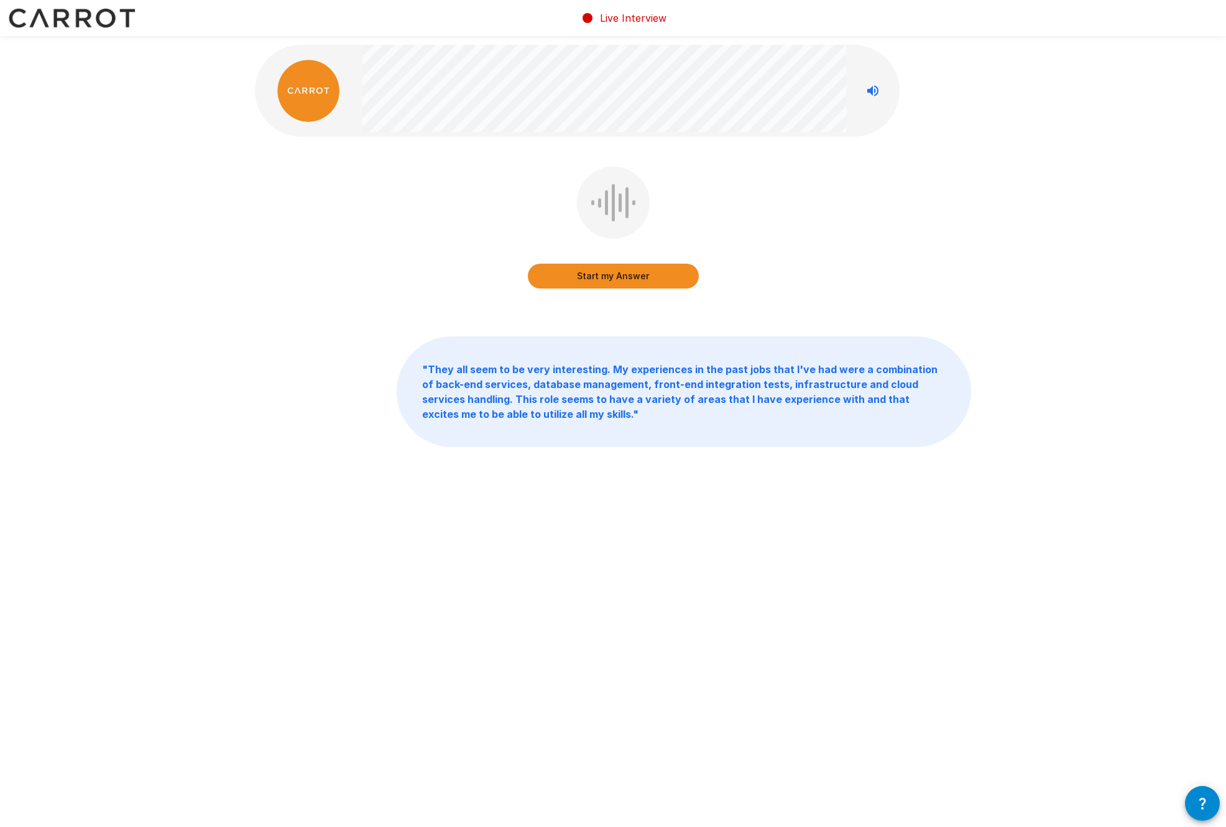
click at [642, 274] on button "Start my Answer" at bounding box center [613, 276] width 171 height 25
click at [667, 274] on button "Stop & Submit" at bounding box center [613, 276] width 171 height 25
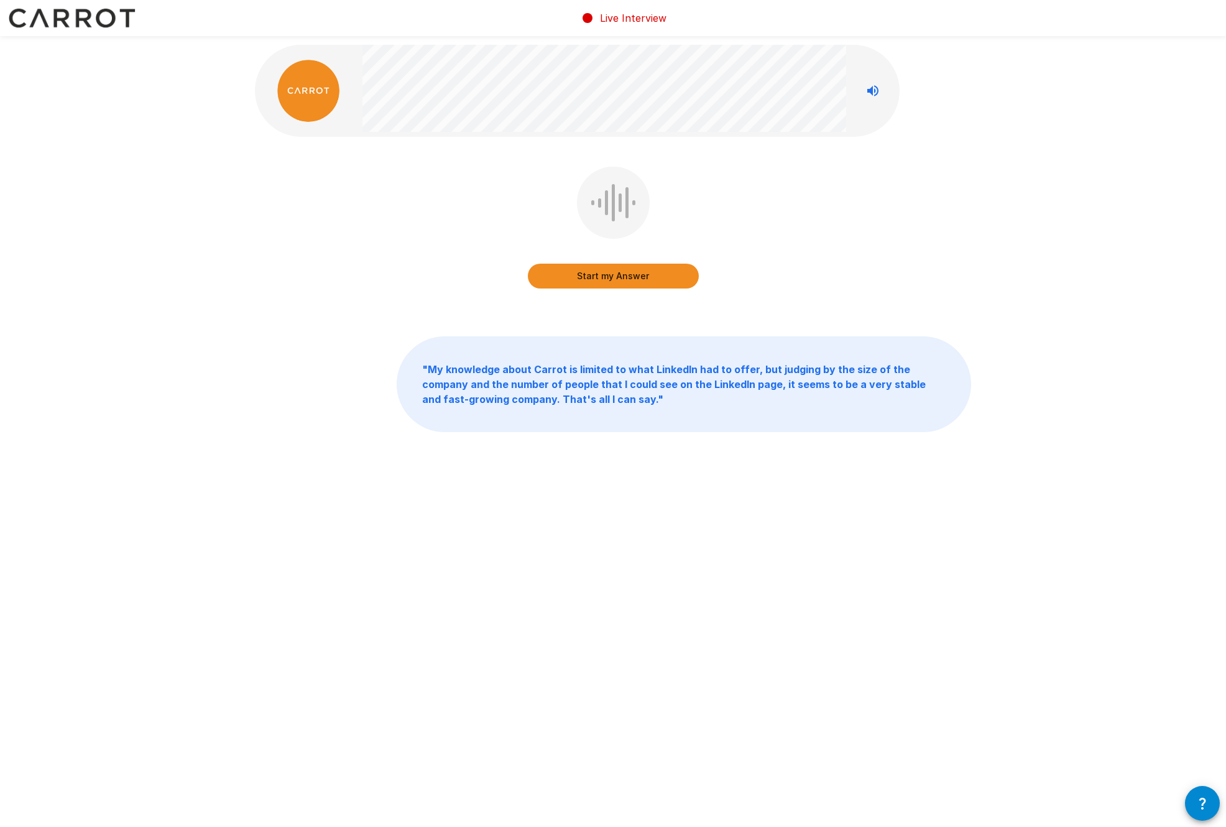
click at [624, 280] on button "Start my Answer" at bounding box center [613, 276] width 171 height 25
click at [644, 274] on button "Stop & Submit" at bounding box center [613, 276] width 171 height 25
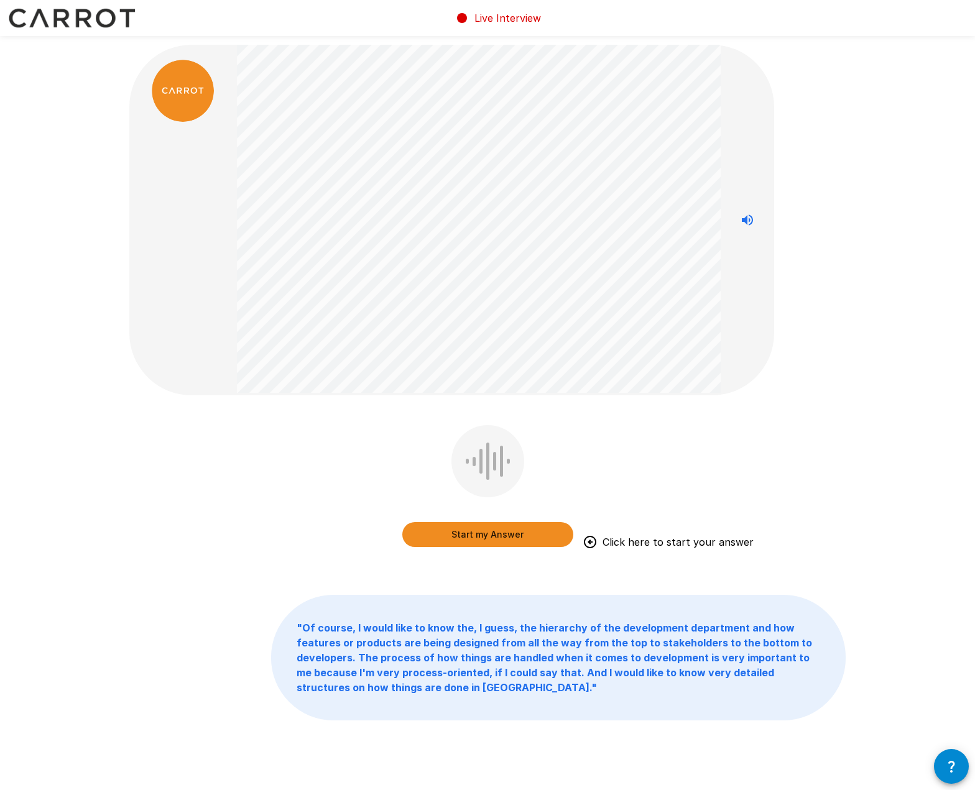
click at [619, 481] on div "Start my Answer Click here to start your answer" at bounding box center [487, 495] width 716 height 140
click at [510, 532] on button "Start my Answer" at bounding box center [487, 534] width 171 height 25
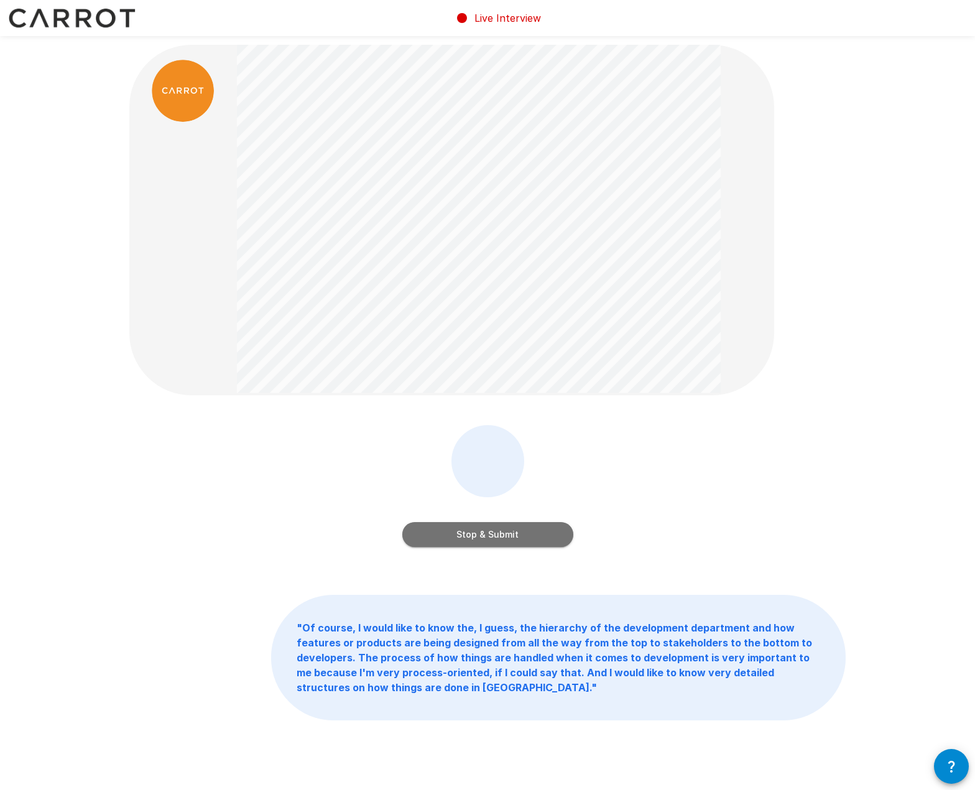
click at [487, 539] on button "Stop & Submit" at bounding box center [487, 534] width 171 height 25
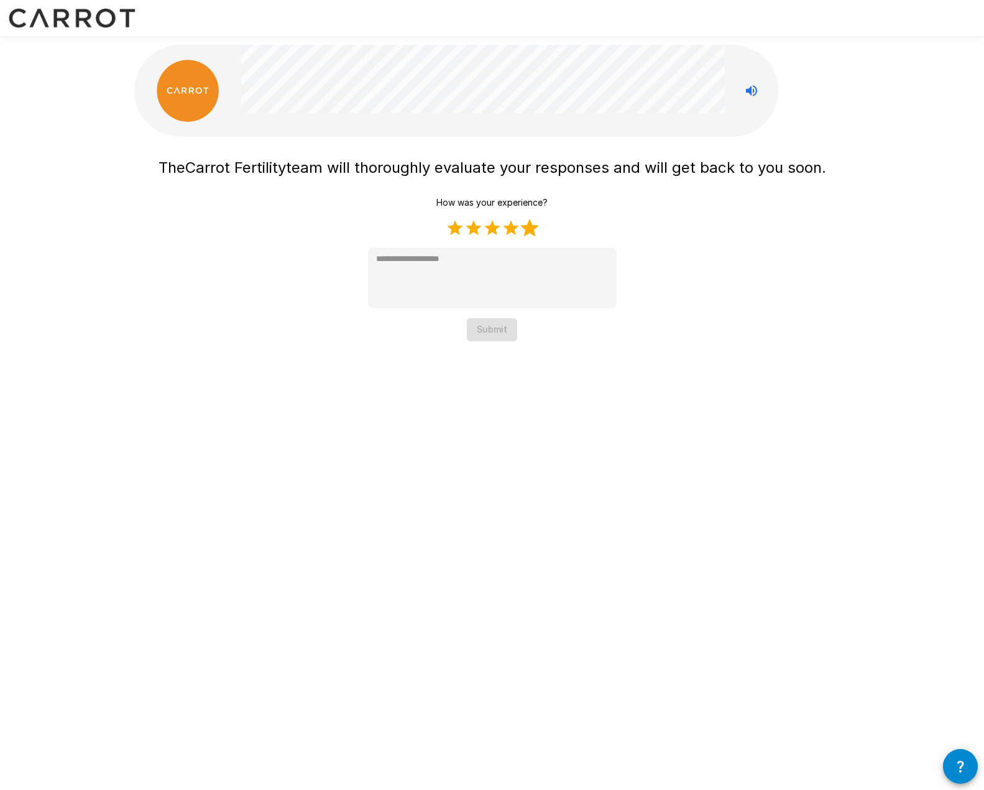
click at [532, 229] on label "5 Stars" at bounding box center [530, 228] width 19 height 19
type textarea "*"
click at [509, 323] on button "Submit" at bounding box center [492, 329] width 50 height 23
